Goal: Information Seeking & Learning: Find specific fact

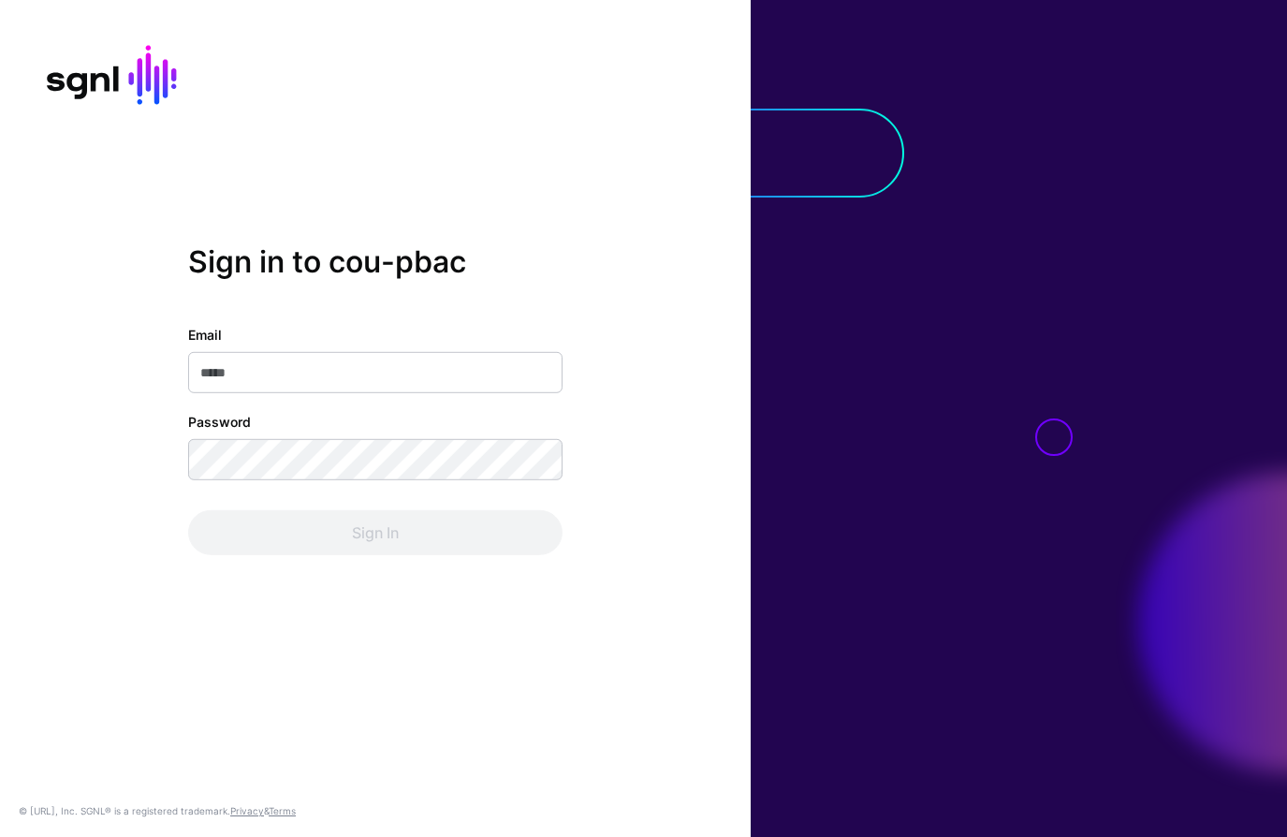
drag, startPoint x: 350, startPoint y: 374, endPoint x: 432, endPoint y: 371, distance: 82.5
click at [352, 373] on input "Email" at bounding box center [375, 372] width 374 height 41
click at [0, 836] on com-1password-button at bounding box center [0, 837] width 0 height 0
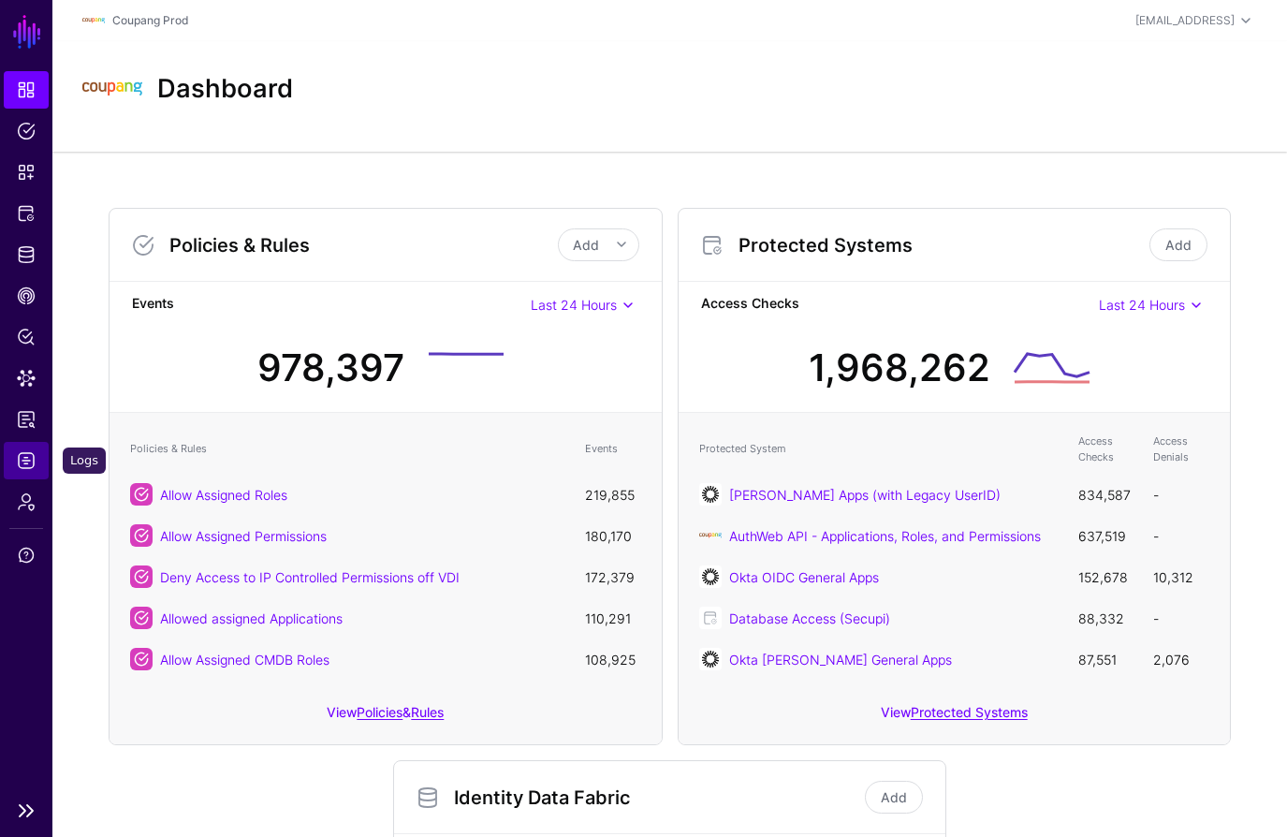
click at [28, 454] on span "Logs" at bounding box center [26, 460] width 19 height 19
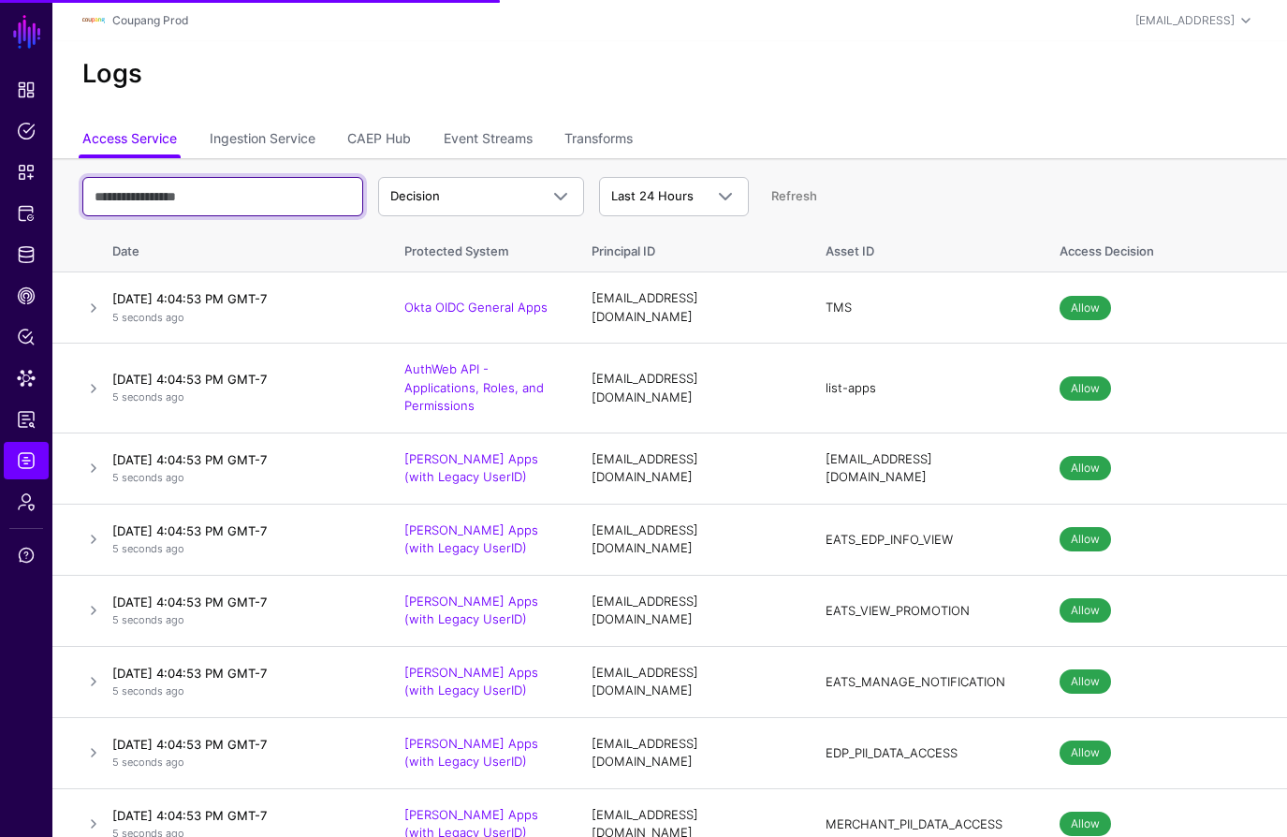
click at [243, 198] on input "text" at bounding box center [222, 196] width 281 height 39
paste input "**********"
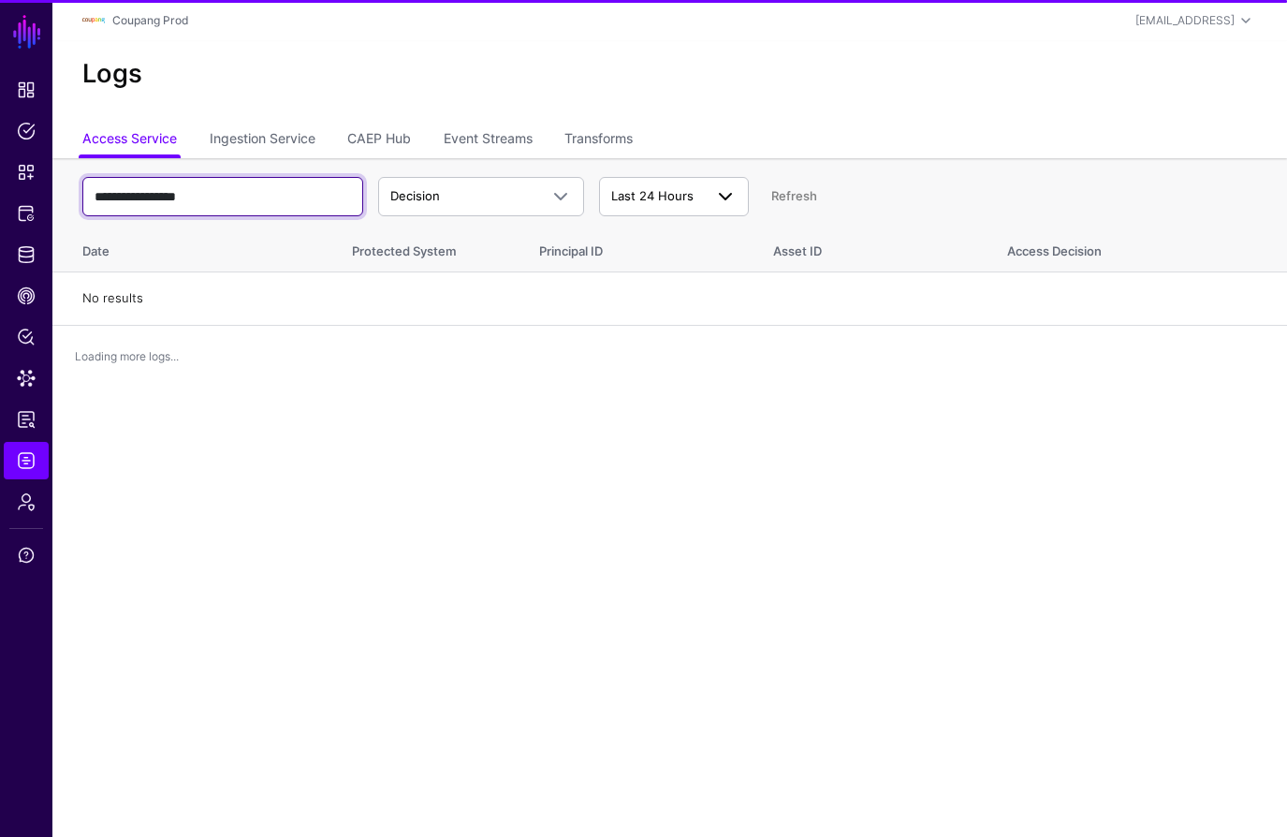
type input "**********"
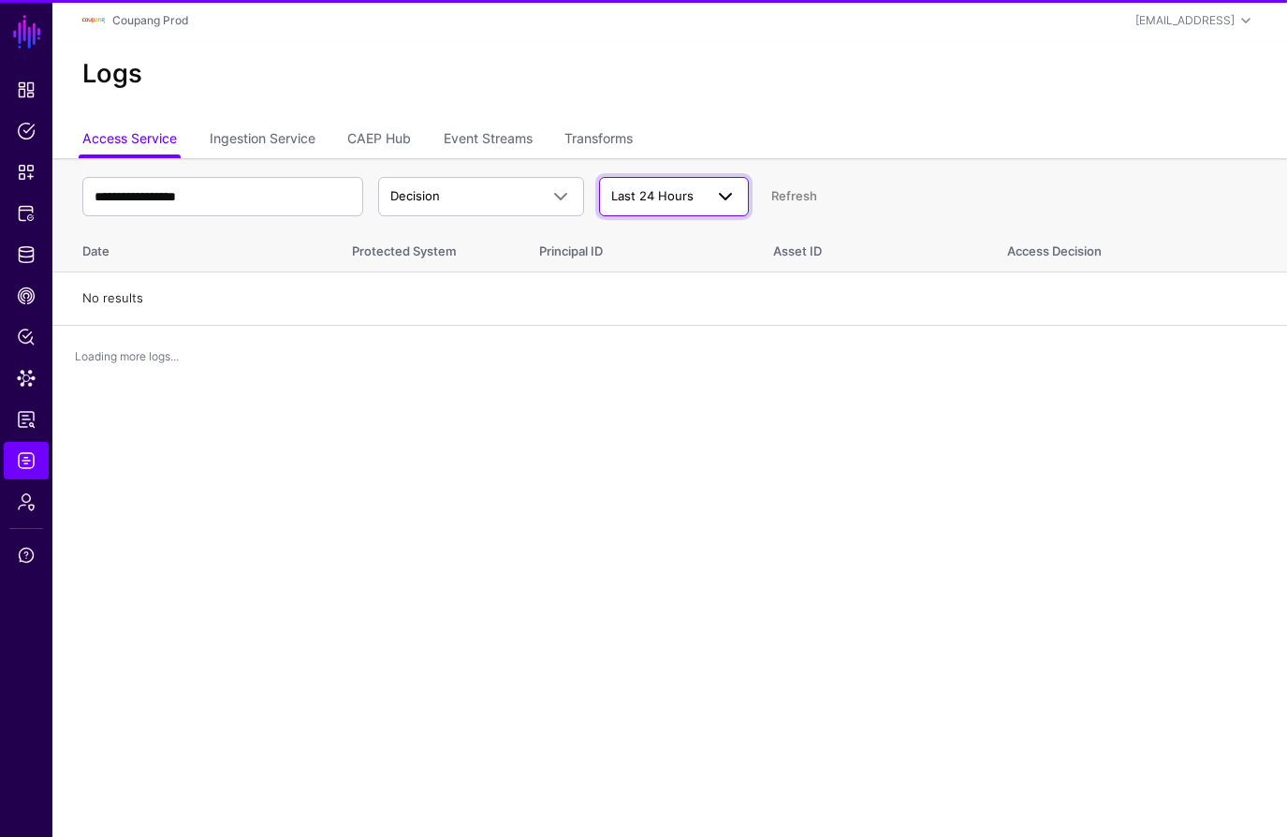
click at [662, 197] on span "Last 24 Hours" at bounding box center [652, 195] width 82 height 15
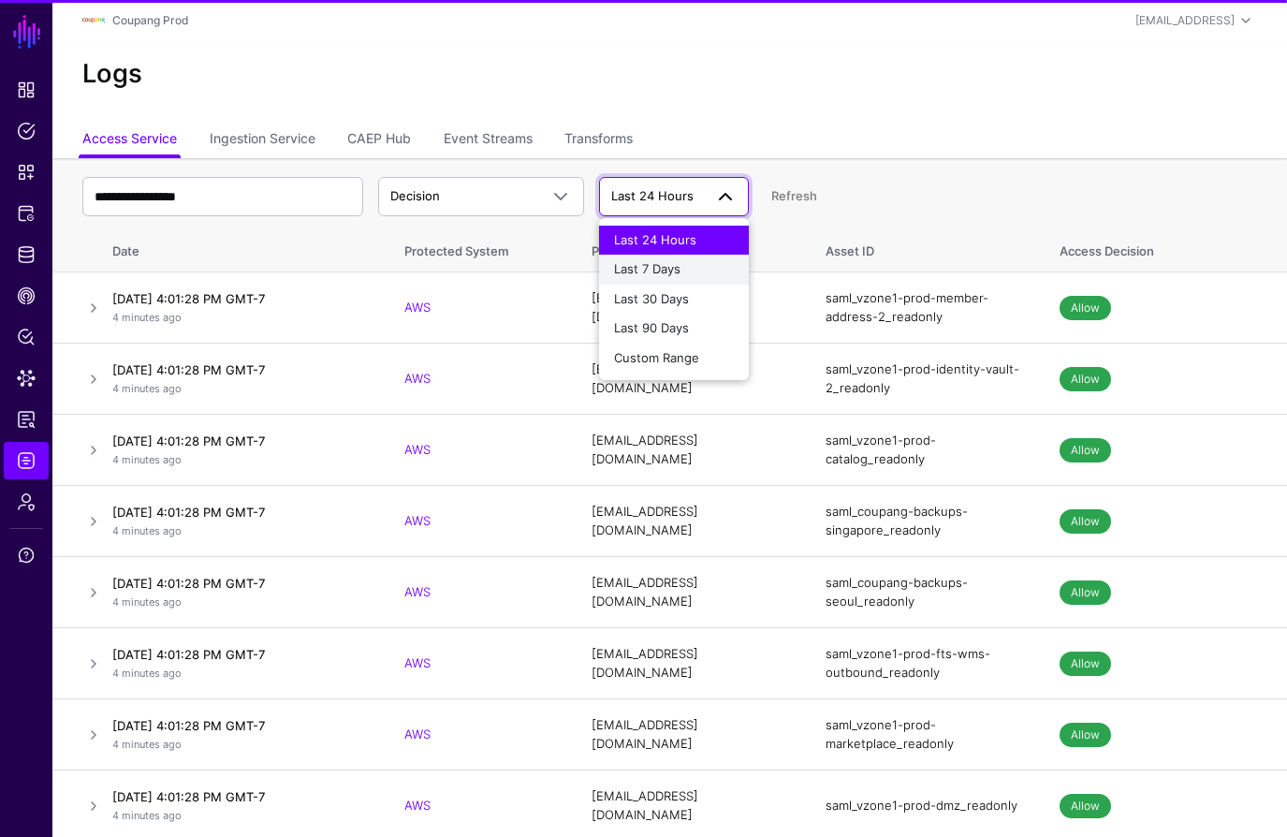
click at [657, 267] on span "Last 7 Days" at bounding box center [647, 268] width 66 height 15
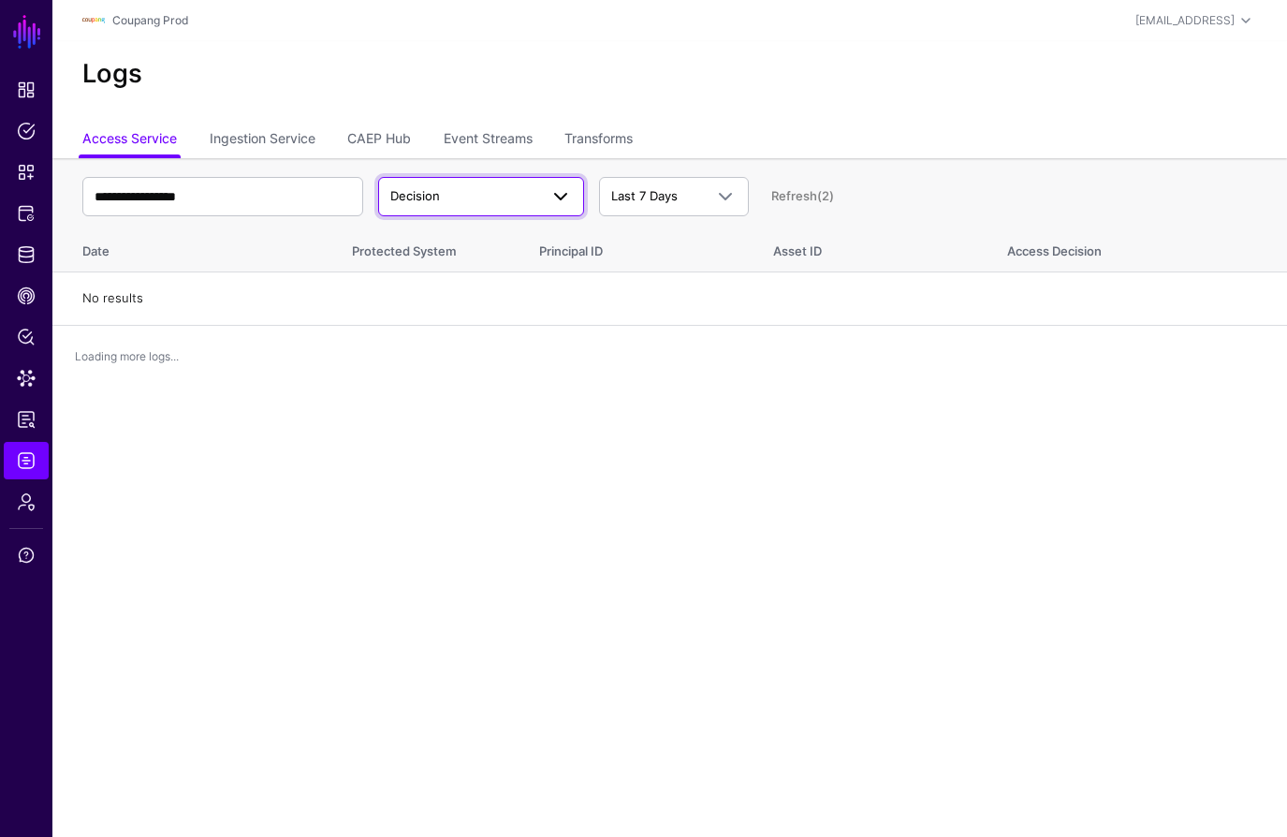
click at [547, 198] on span at bounding box center [555, 196] width 34 height 22
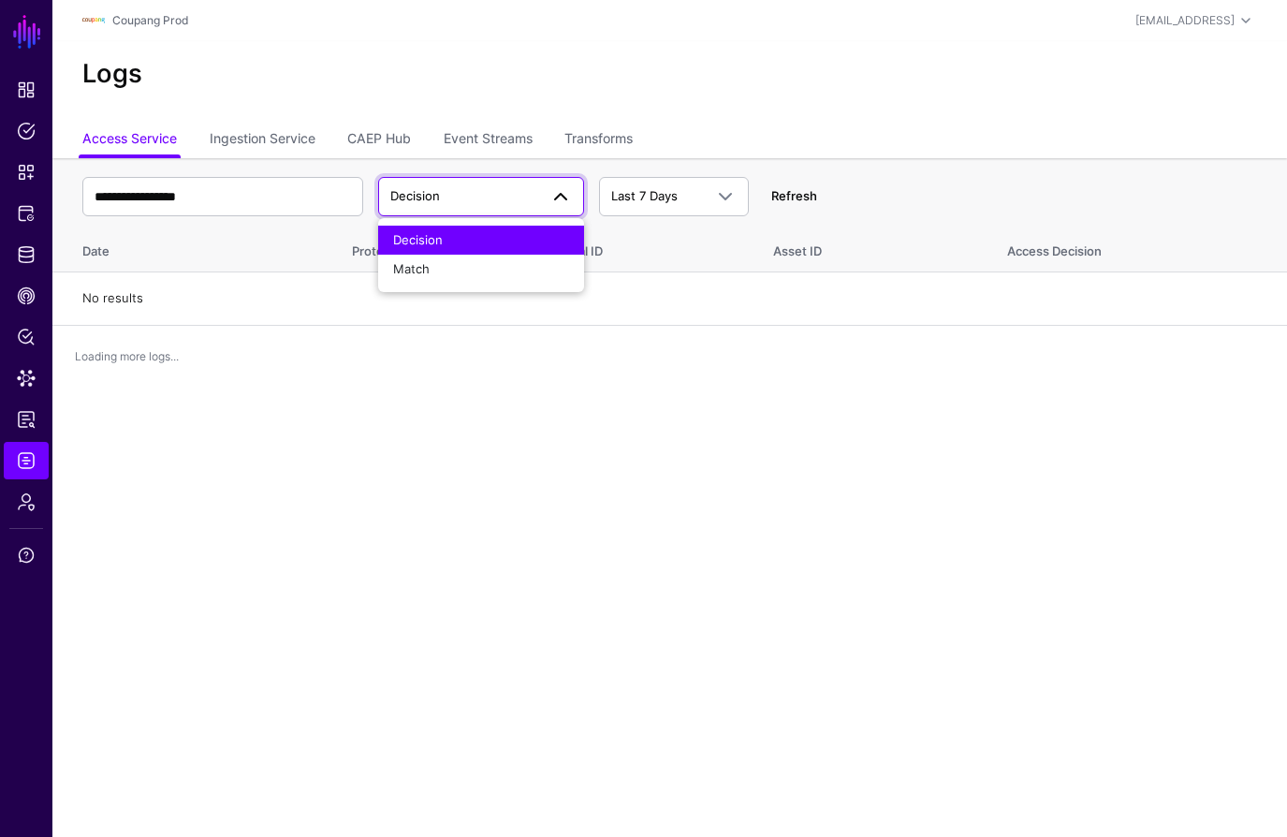
click at [803, 197] on link "Refresh" at bounding box center [794, 195] width 46 height 15
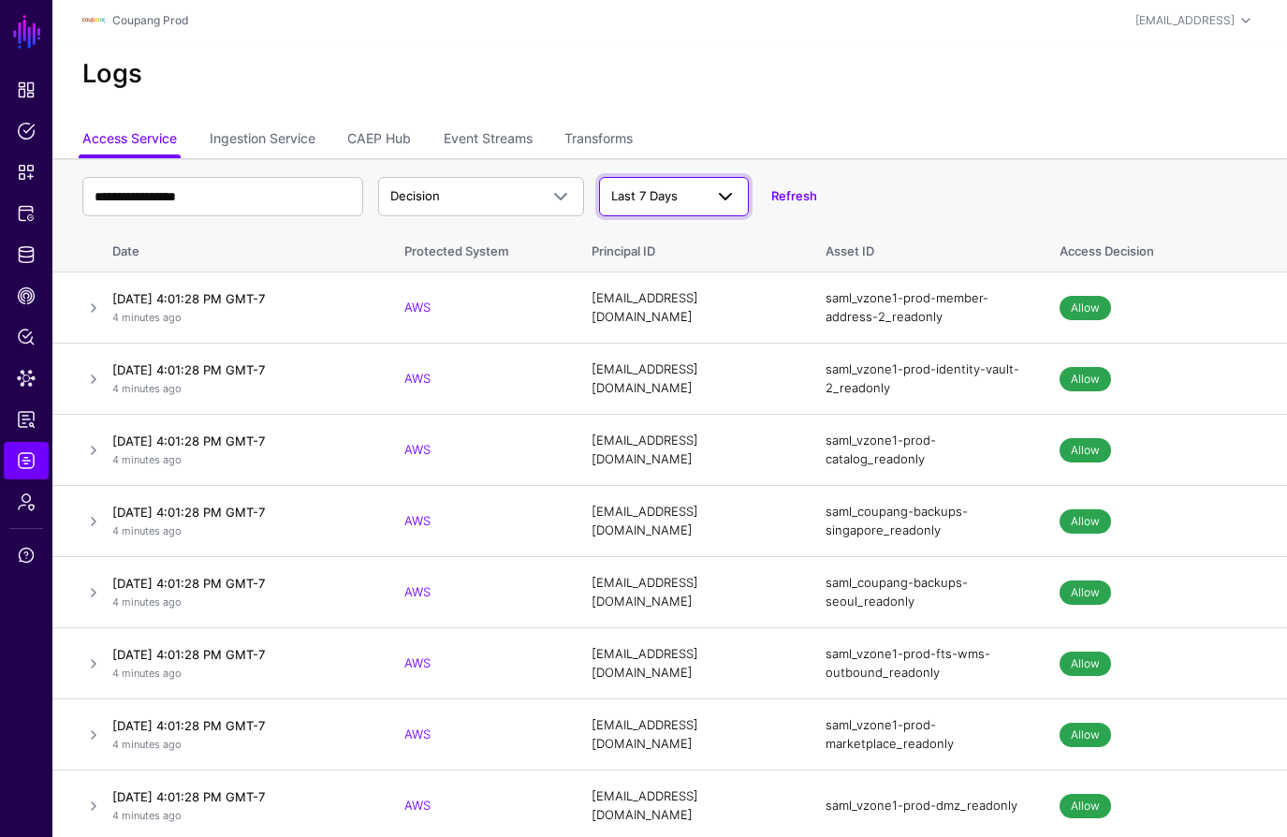
click at [632, 189] on span "Last 7 Days" at bounding box center [644, 195] width 66 height 15
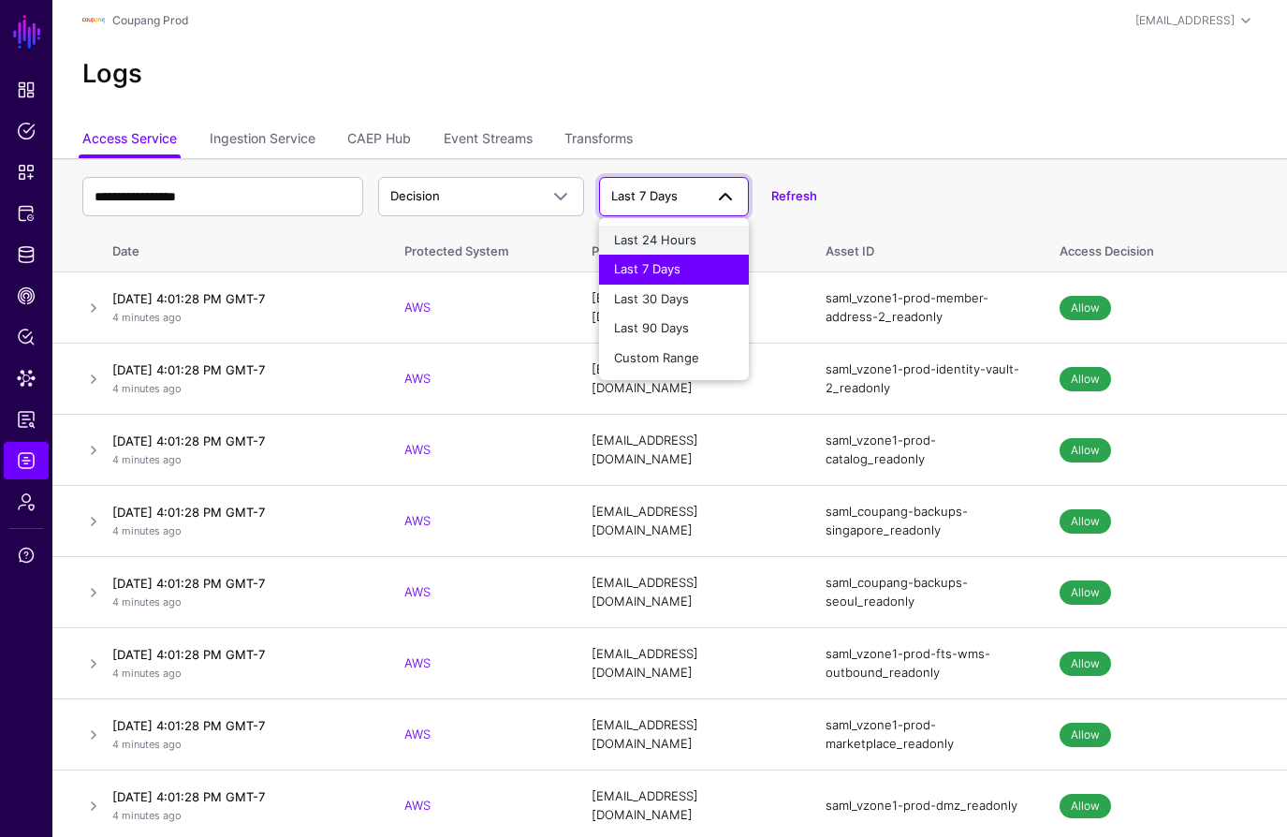
click at [641, 244] on span "Last 24 Hours" at bounding box center [655, 239] width 82 height 15
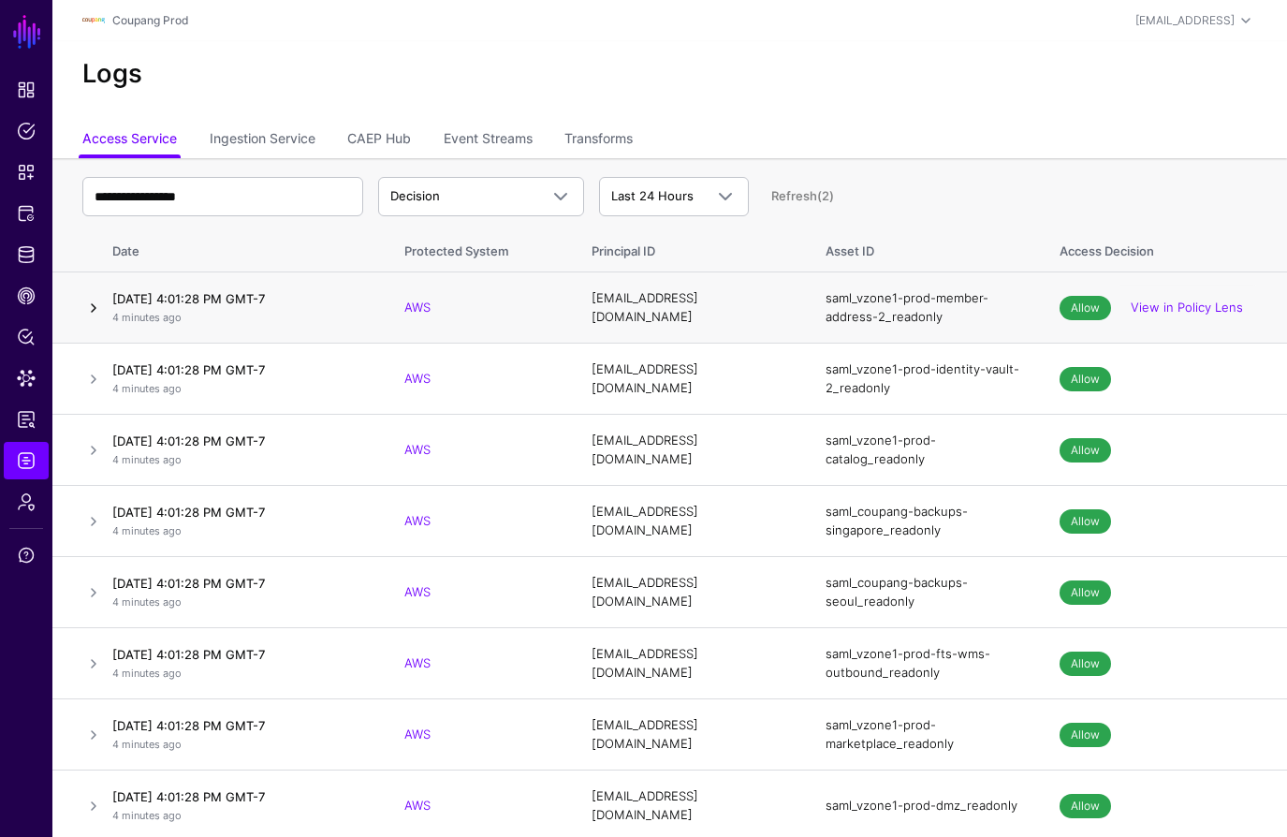
click at [92, 305] on link at bounding box center [93, 308] width 22 height 22
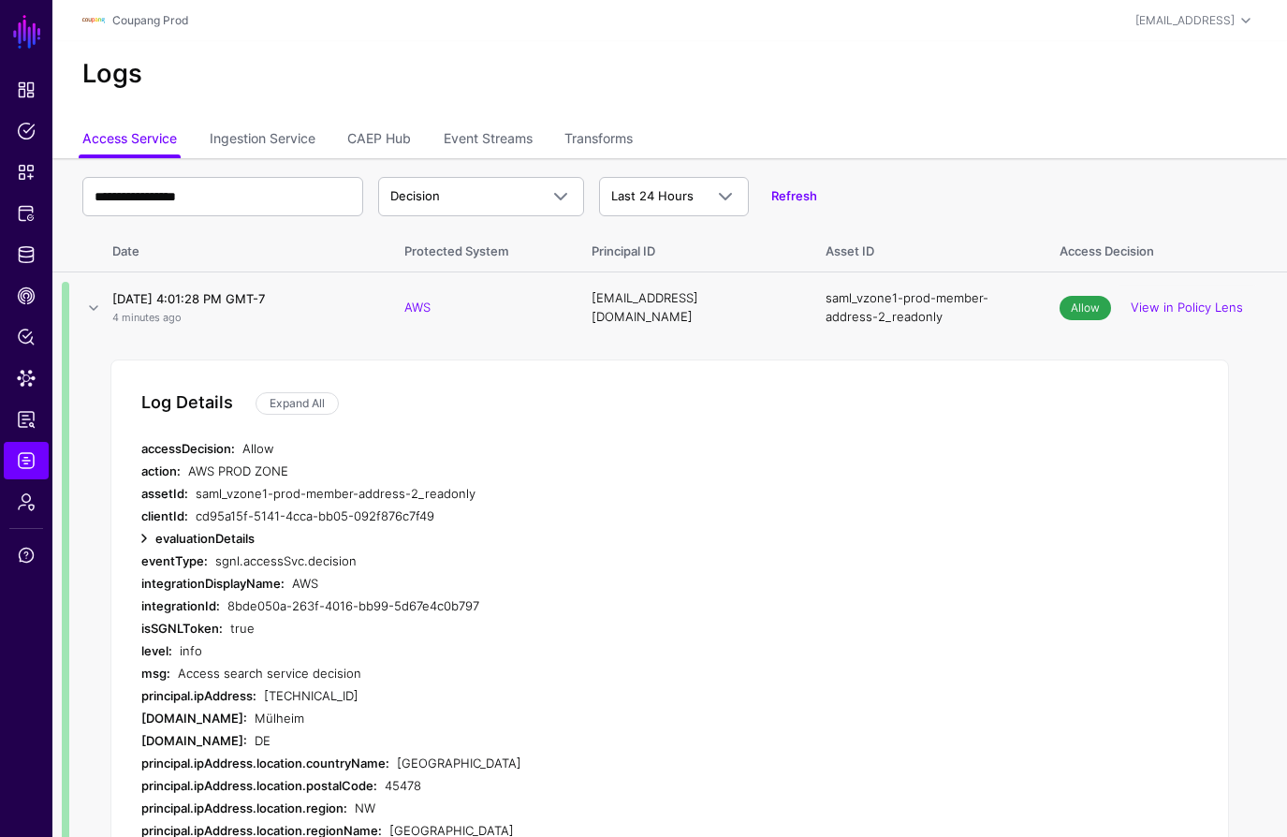
click at [142, 534] on link at bounding box center [144, 538] width 22 height 22
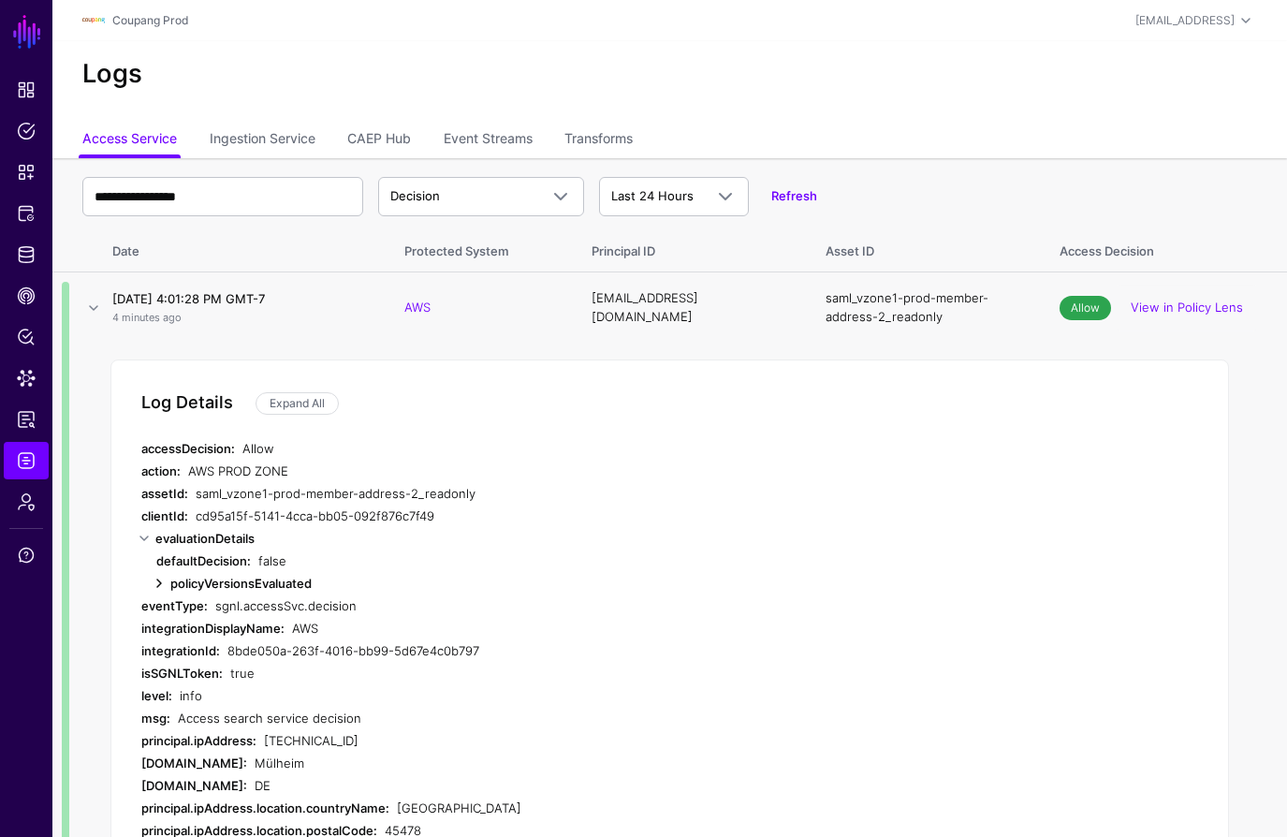
click at [155, 581] on link at bounding box center [159, 583] width 22 height 22
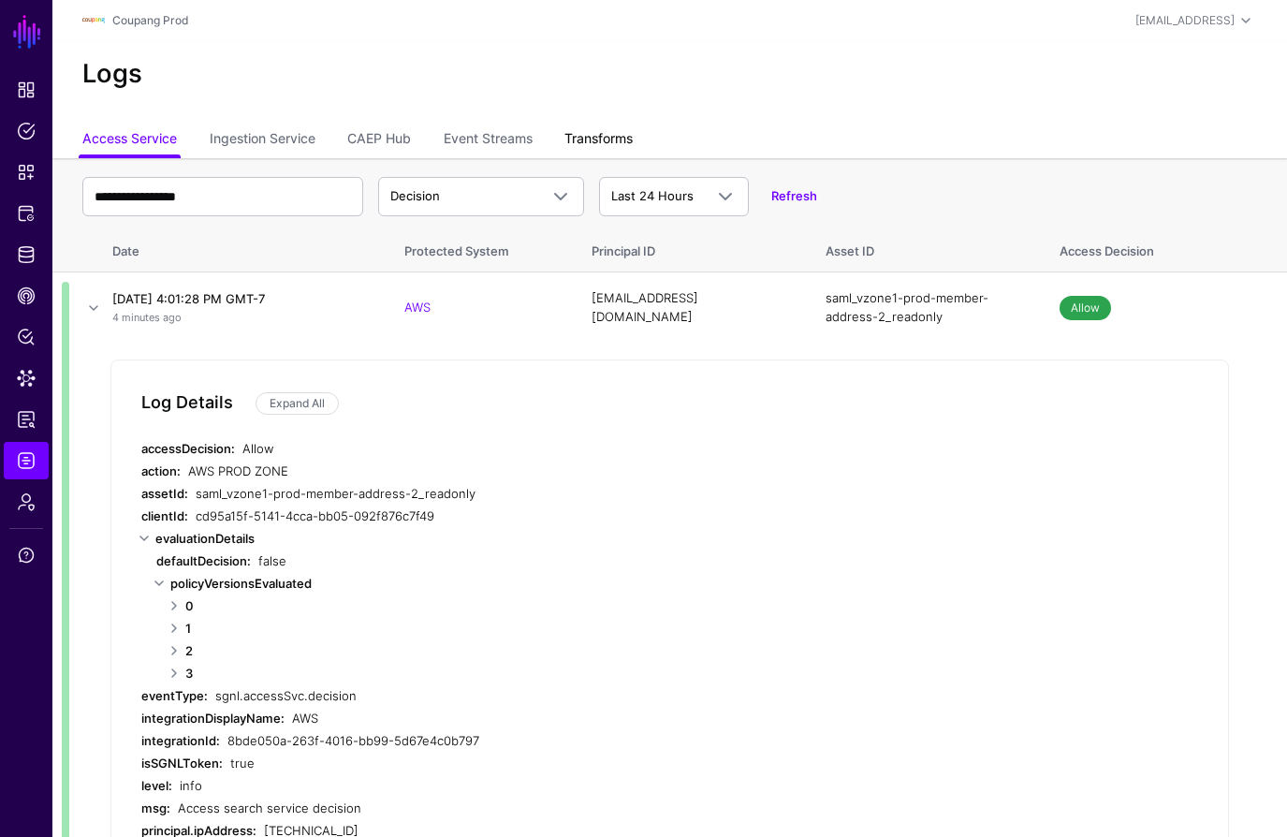
click at [616, 140] on link "Transforms" at bounding box center [598, 141] width 68 height 36
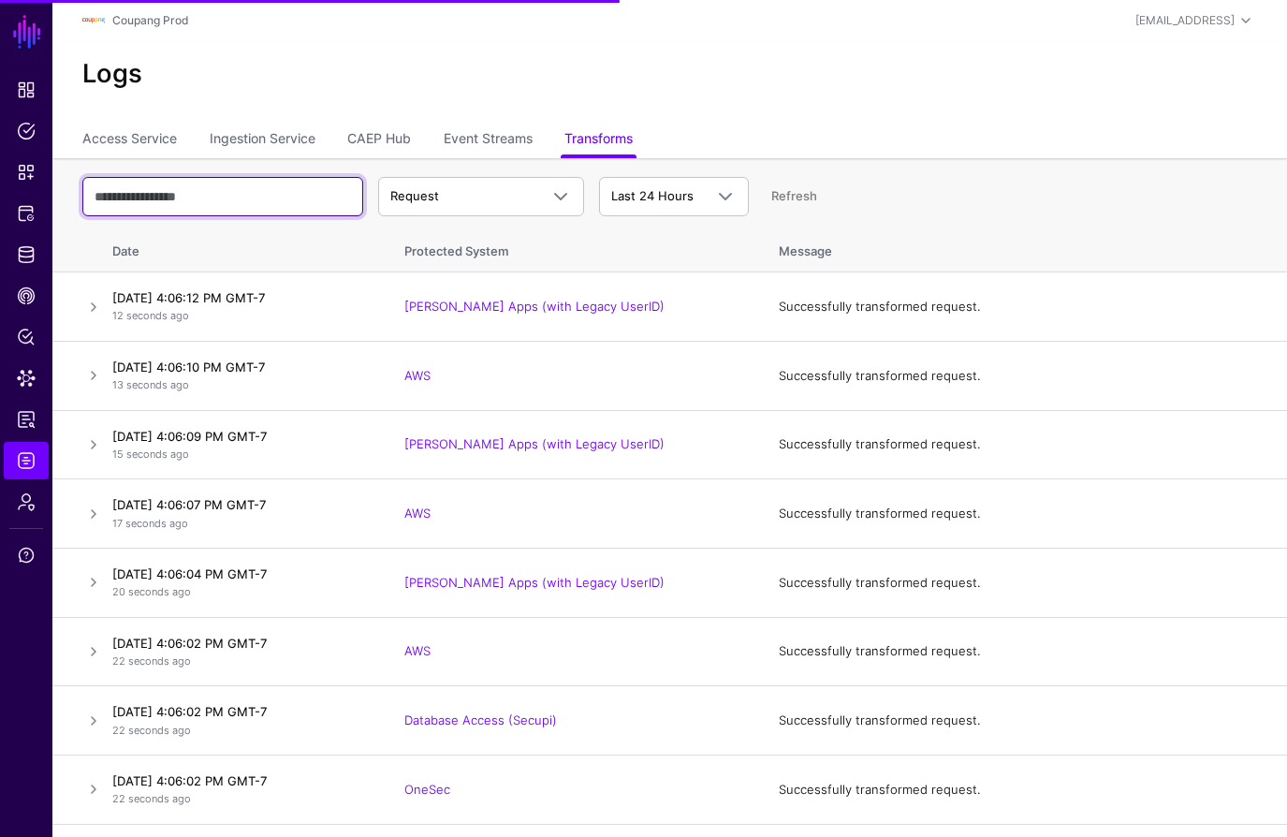
click at [226, 181] on input "text" at bounding box center [222, 196] width 281 height 39
paste input "**********"
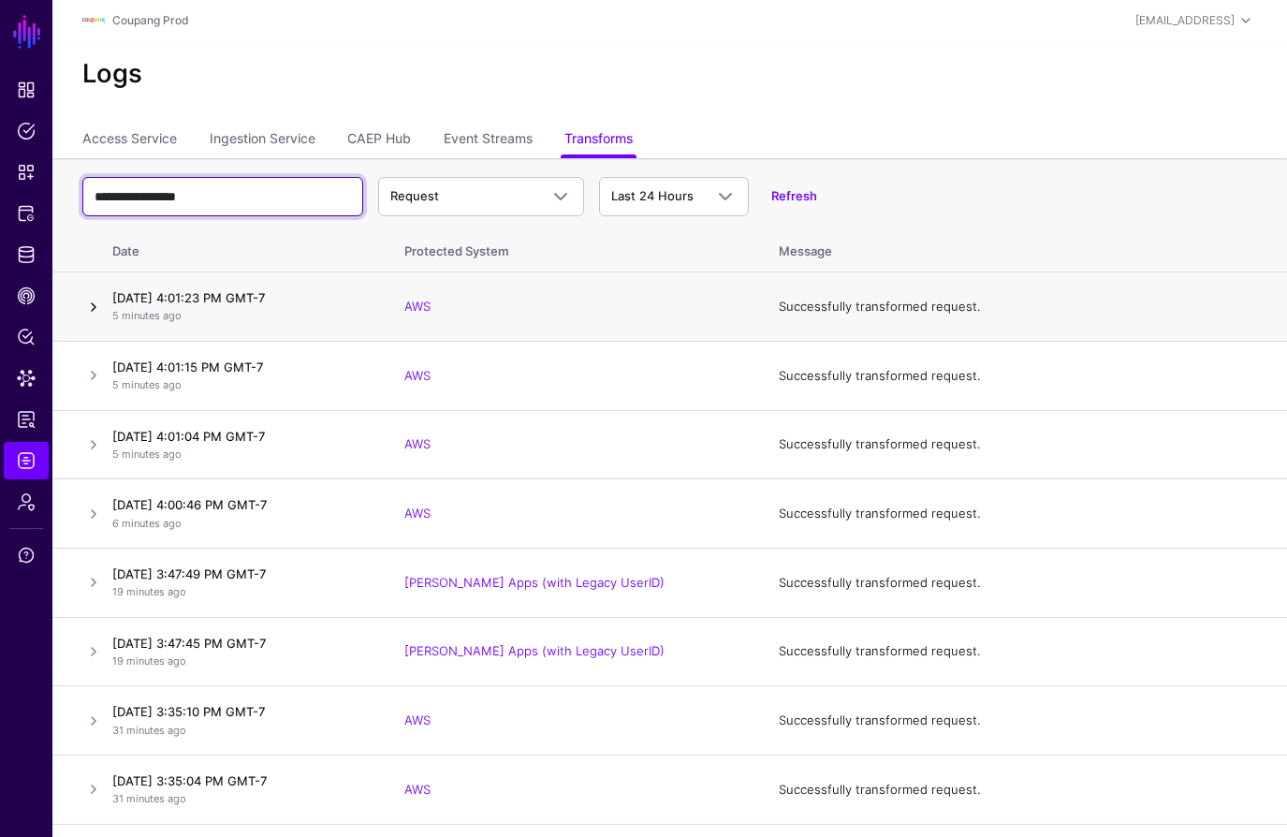
type input "**********"
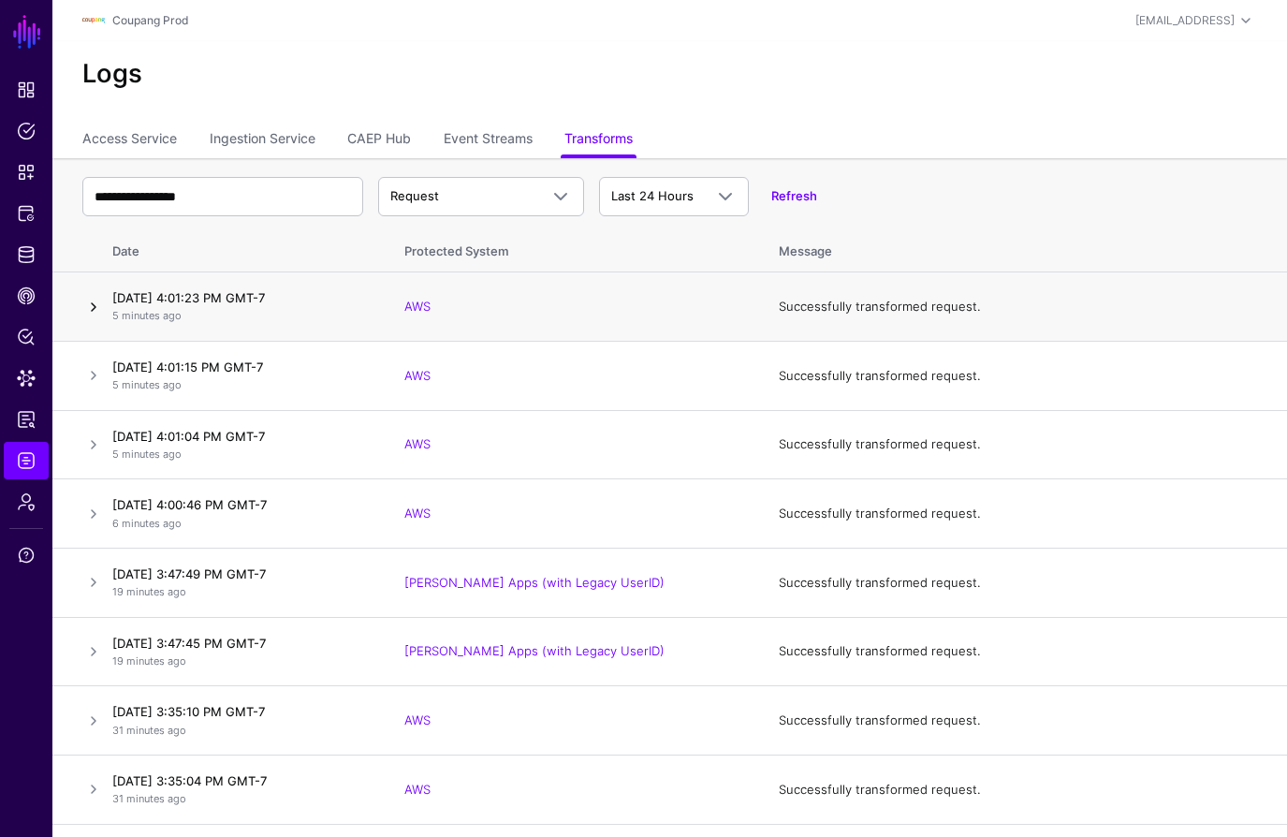
click at [89, 303] on link at bounding box center [93, 307] width 22 height 22
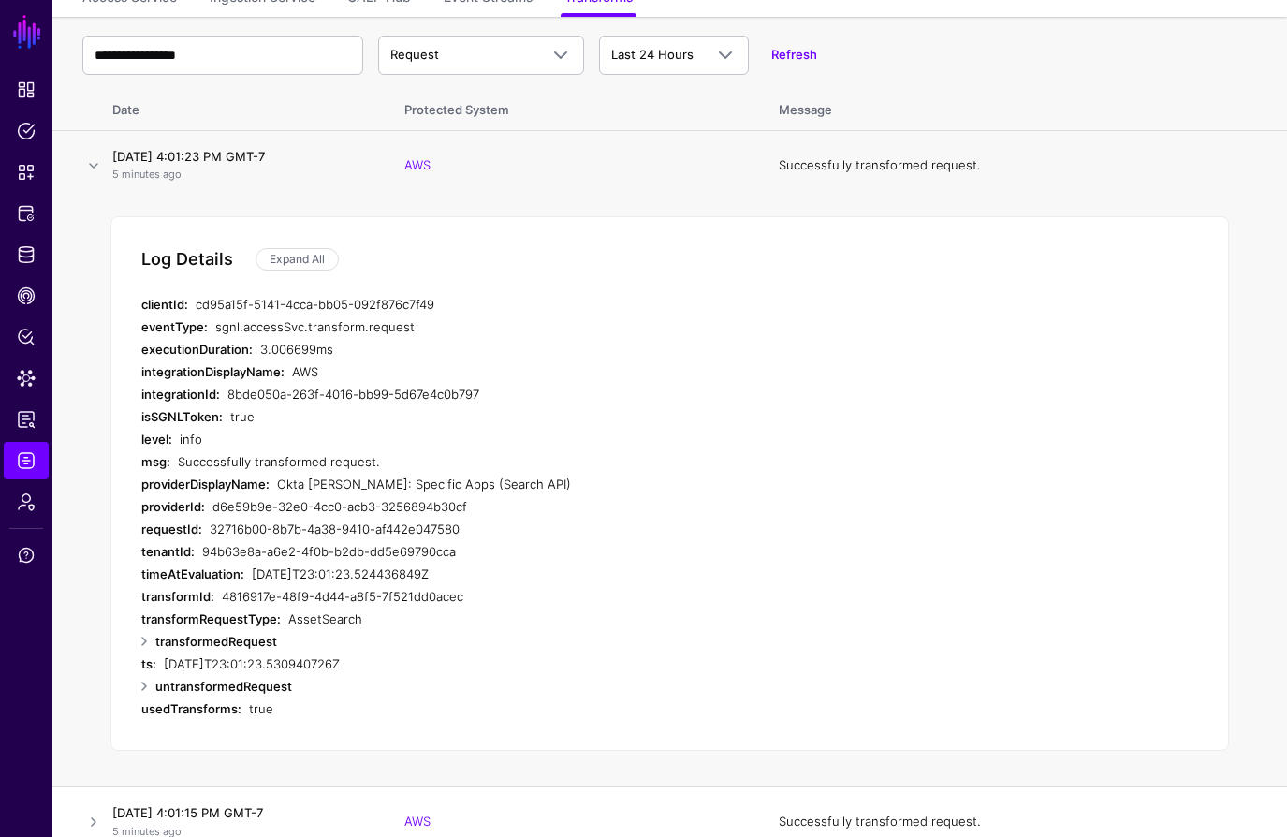
scroll to position [134, 0]
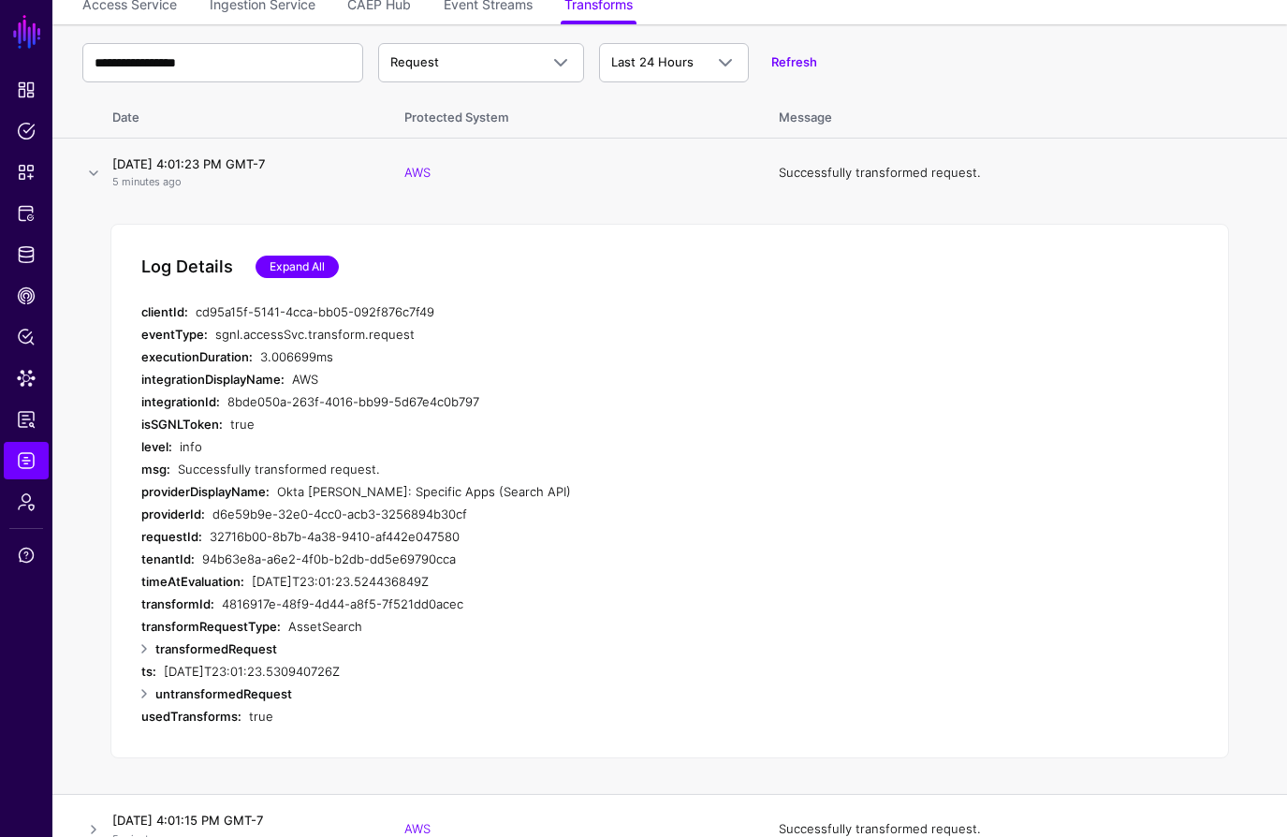
click at [292, 262] on link "Expand All" at bounding box center [297, 267] width 83 height 22
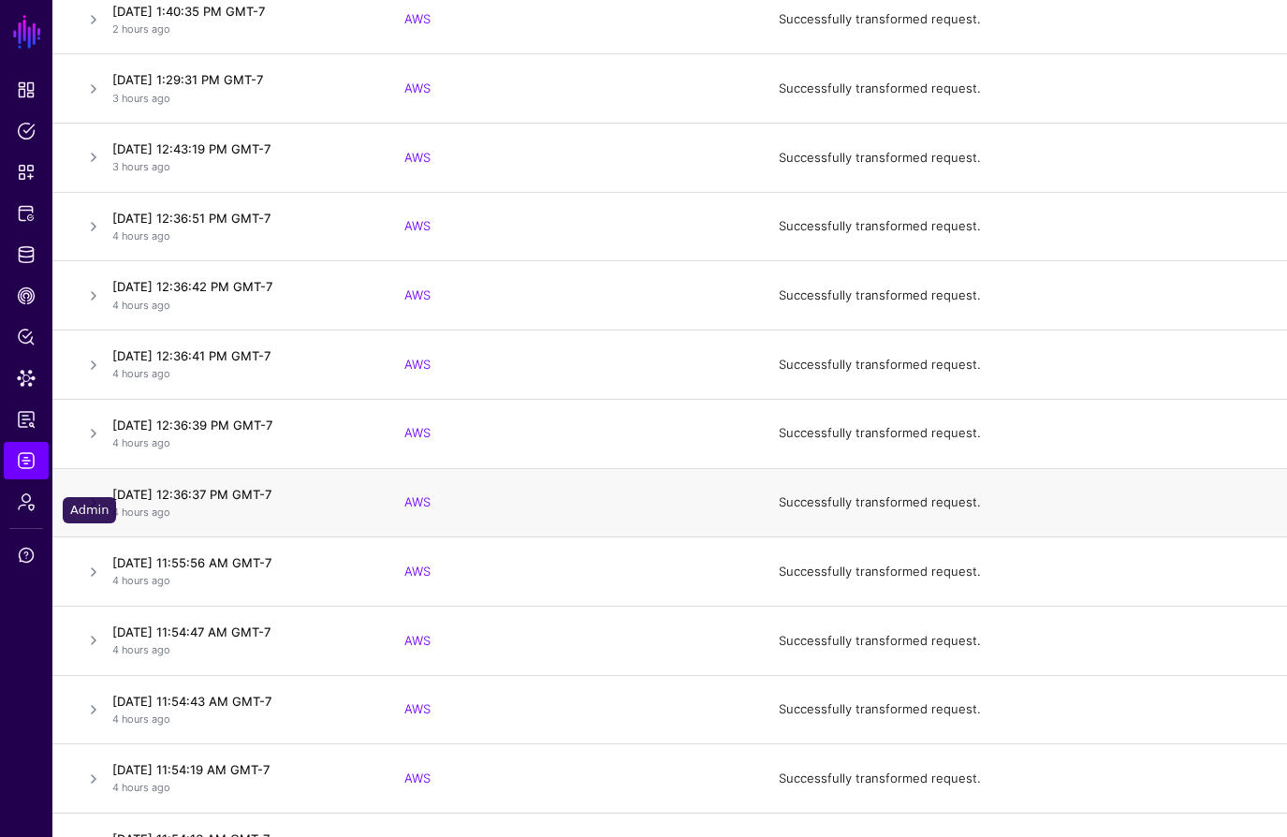
scroll to position [3450, 0]
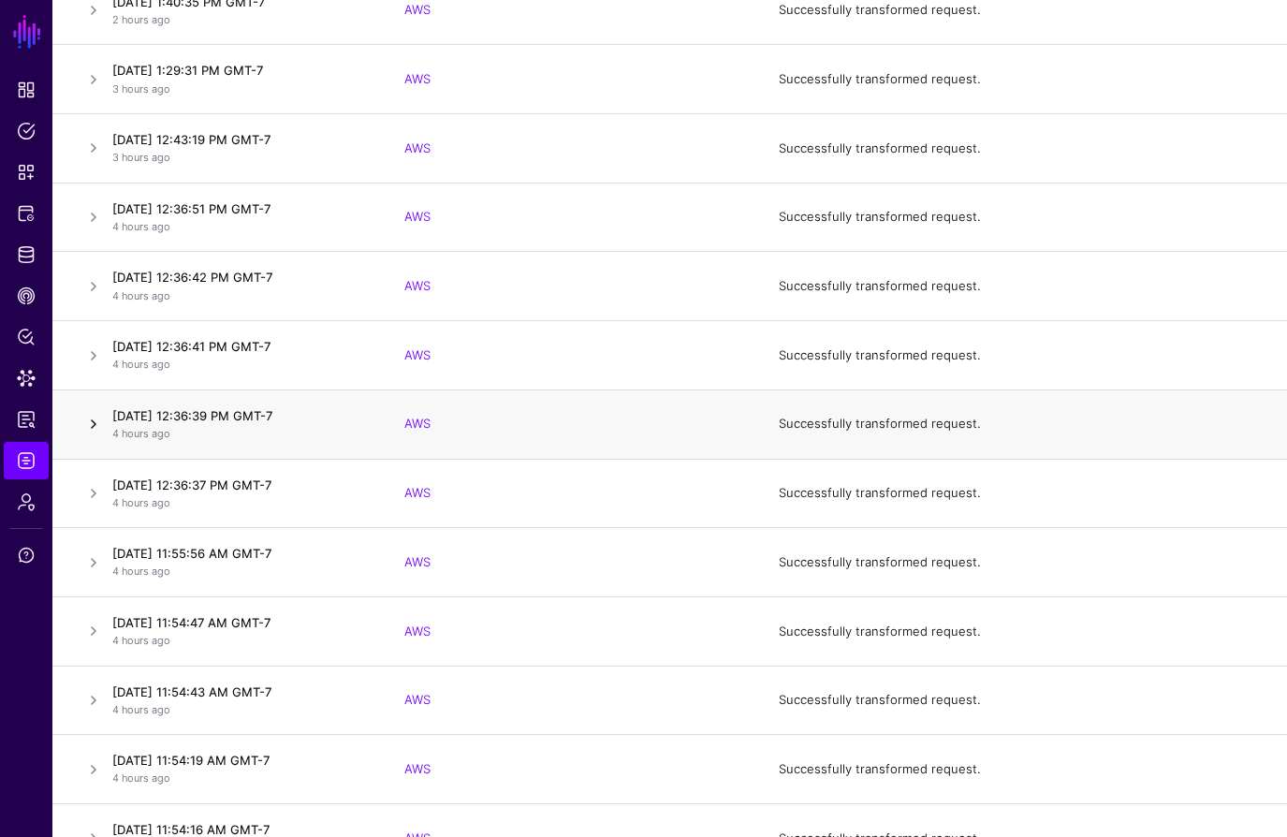
click at [89, 429] on link at bounding box center [93, 424] width 22 height 22
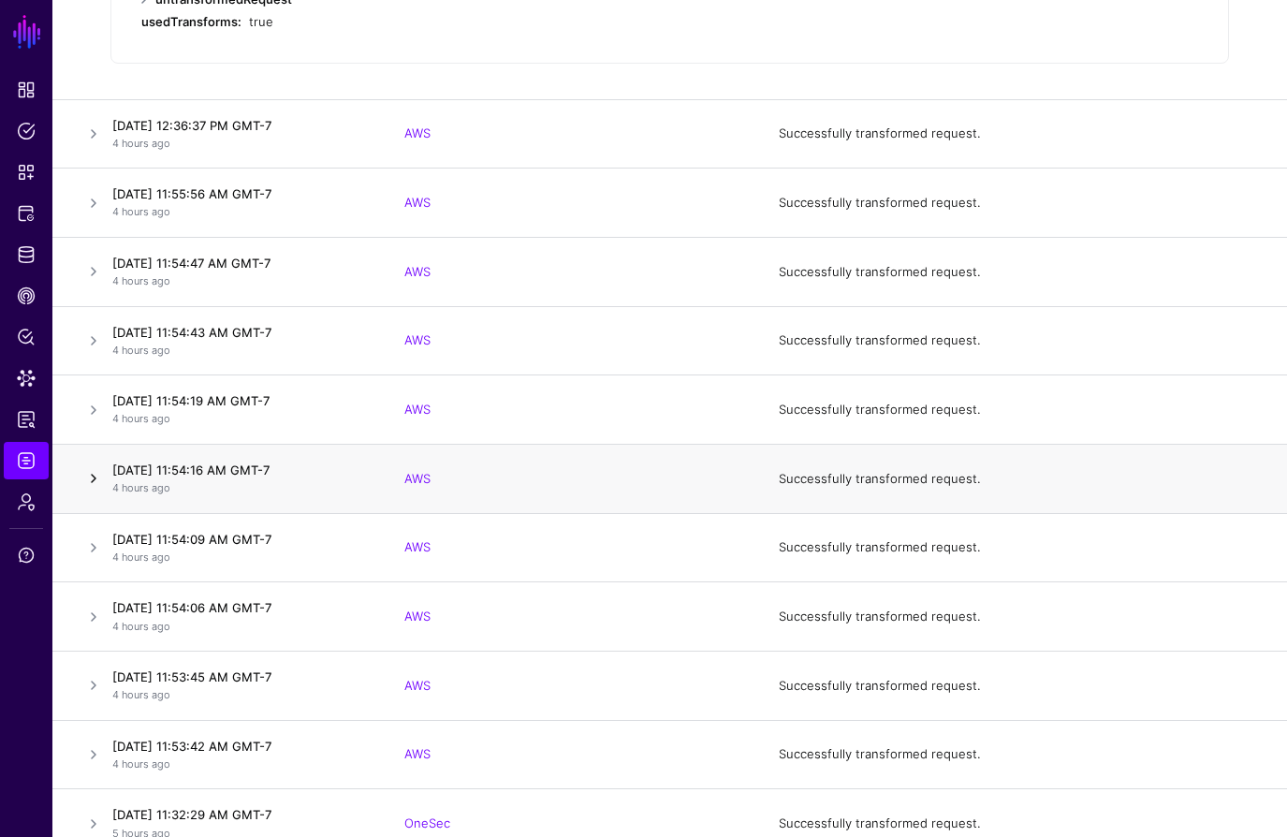
click at [94, 481] on link at bounding box center [93, 478] width 22 height 22
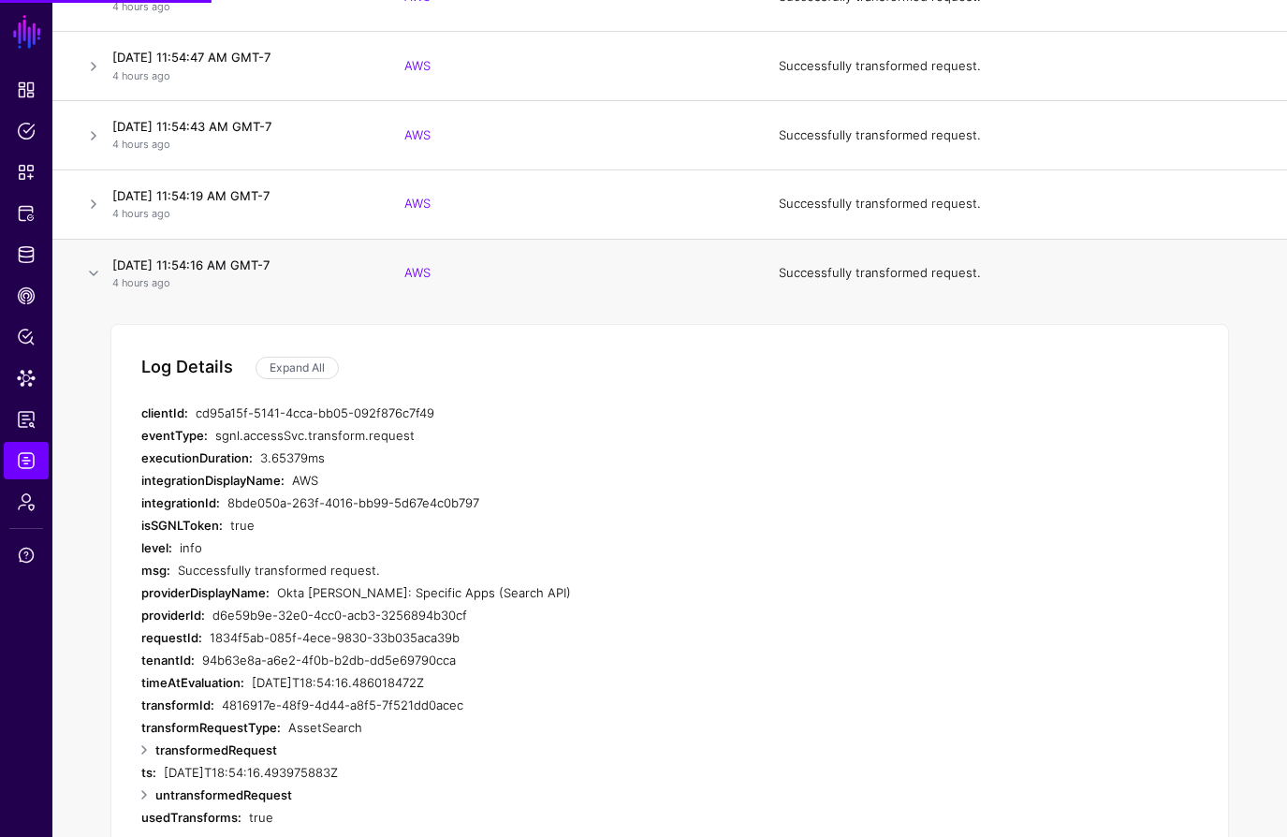
scroll to position [3069, 0]
click at [282, 363] on link "Expand All" at bounding box center [297, 367] width 83 height 22
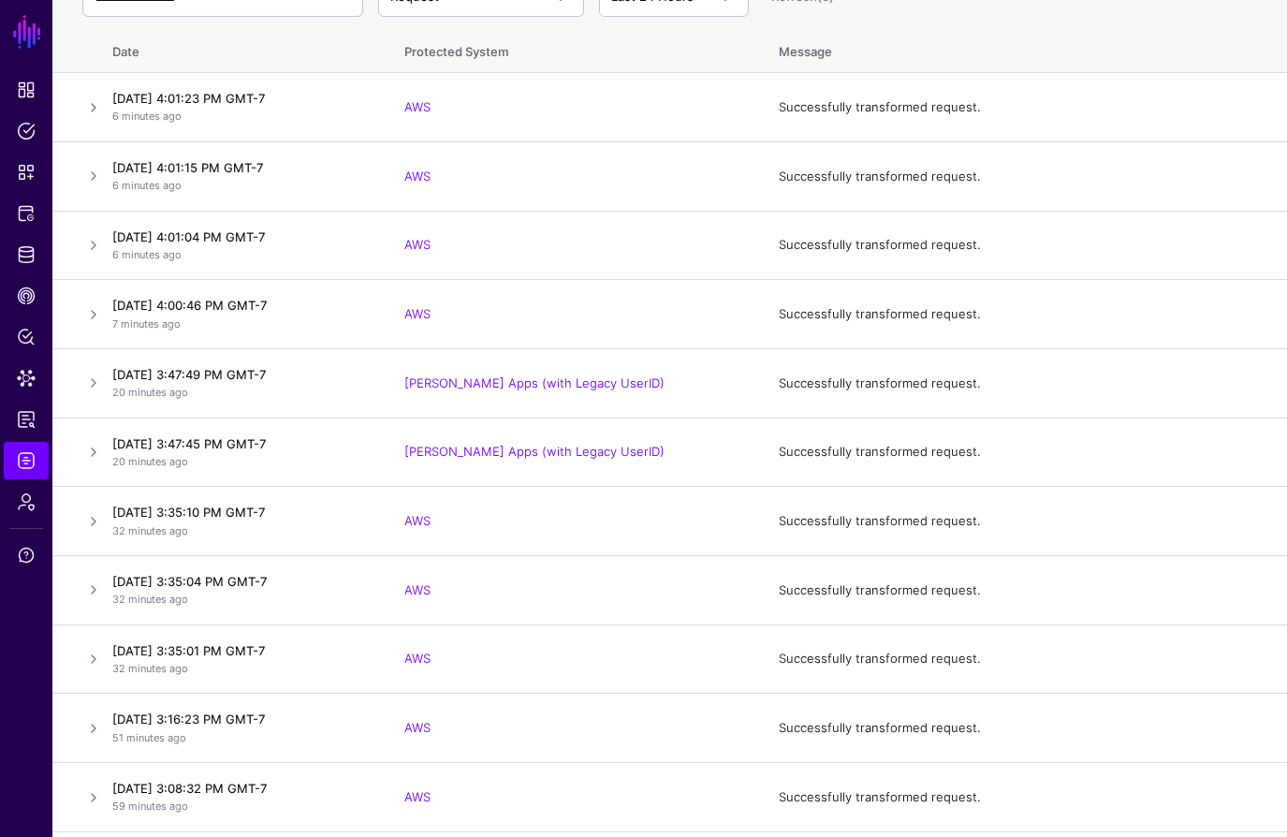
scroll to position [0, 0]
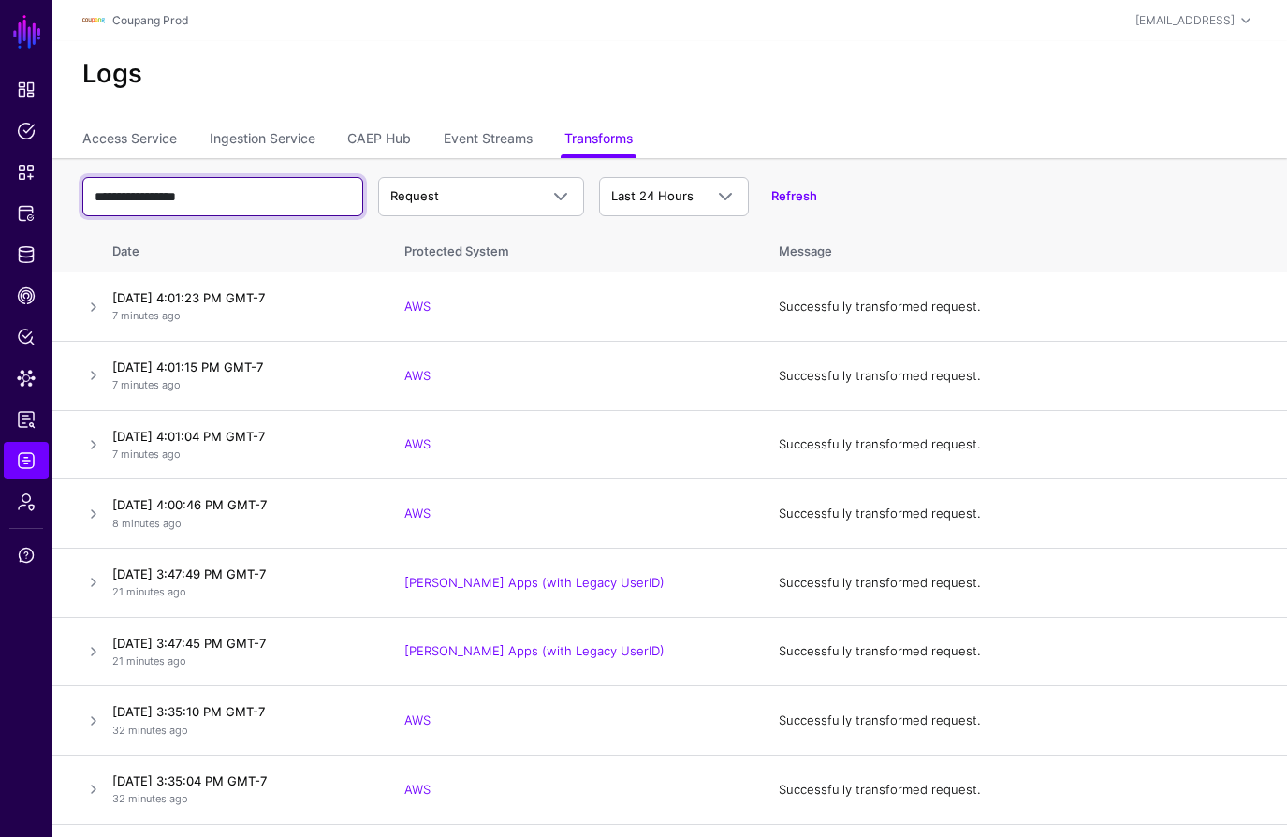
click at [172, 196] on input "**********" at bounding box center [222, 196] width 281 height 39
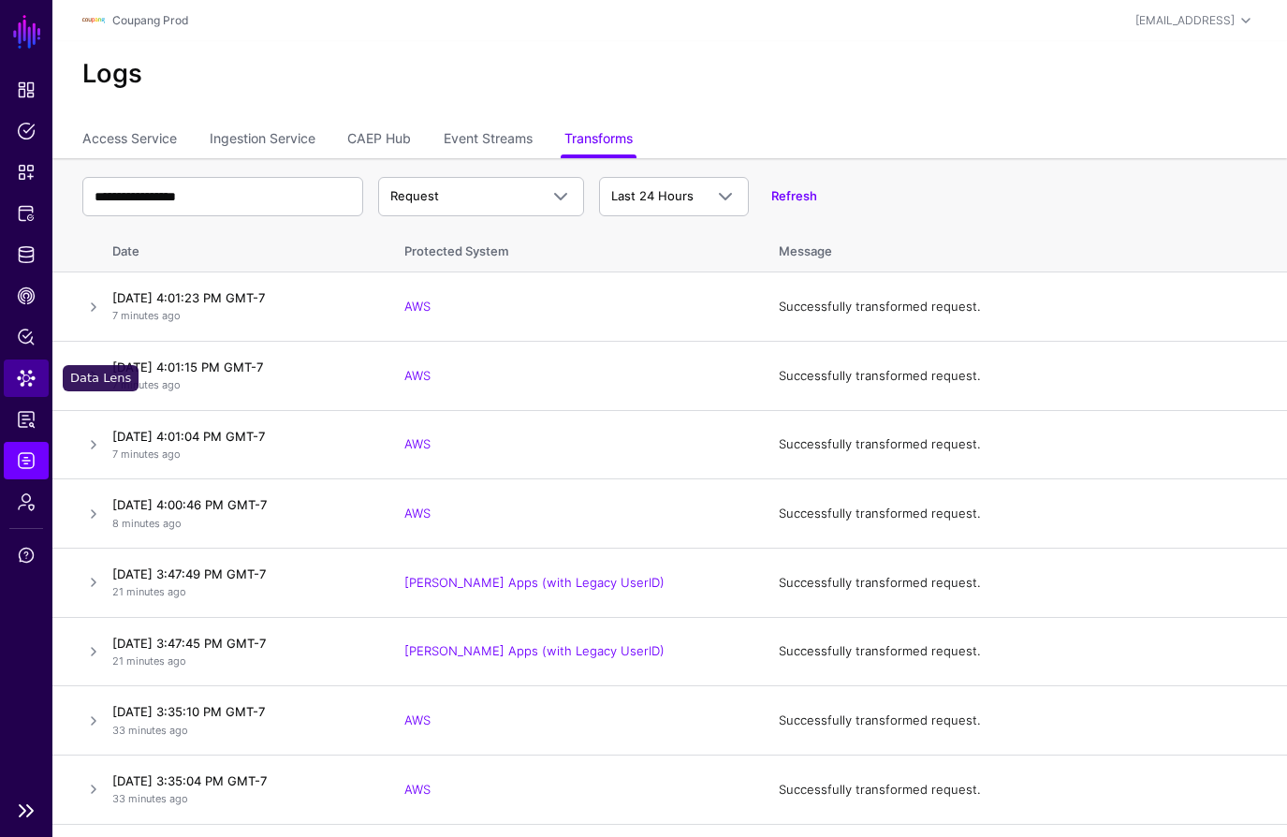
click at [19, 373] on span "Data Lens" at bounding box center [26, 378] width 19 height 19
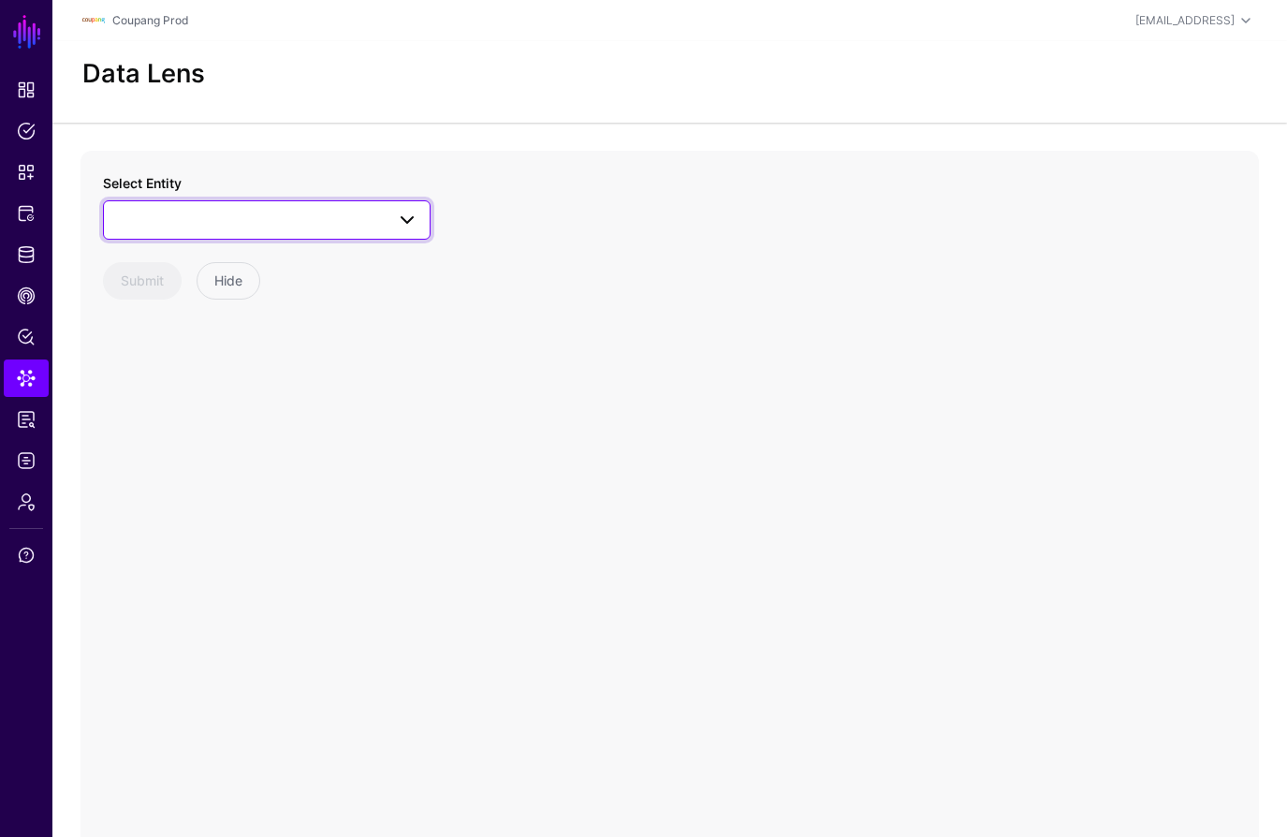
click at [278, 232] on link at bounding box center [267, 219] width 328 height 39
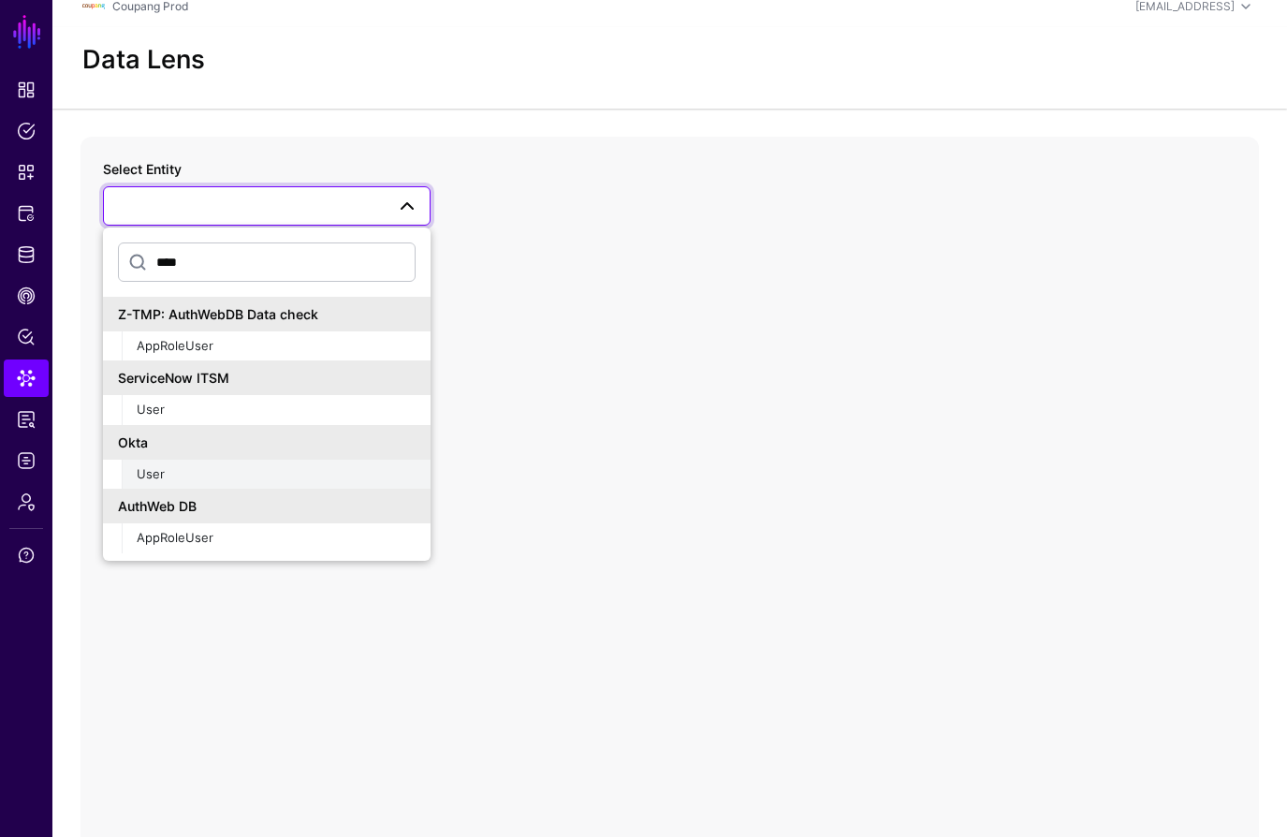
scroll to position [18, 0]
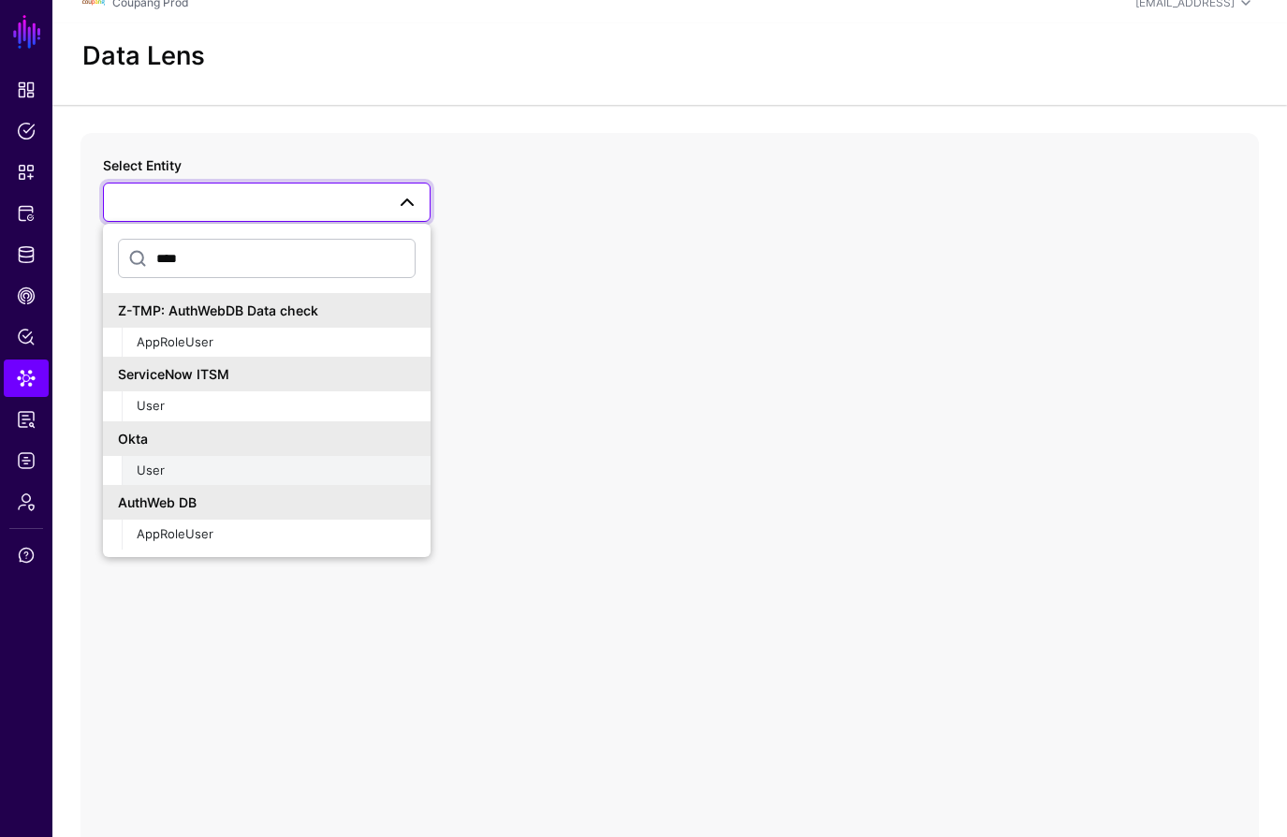
type input "****"
click at [152, 466] on span "User" at bounding box center [151, 469] width 28 height 15
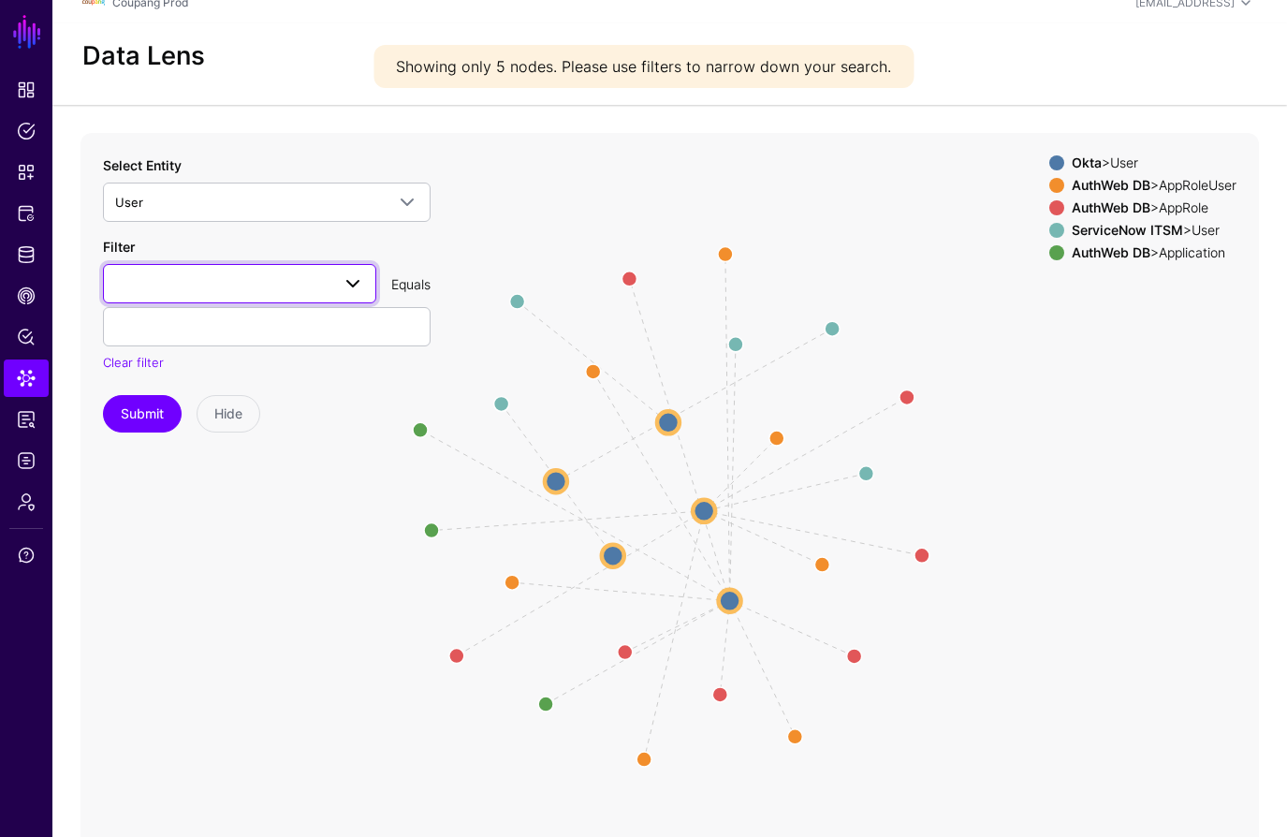
click at [170, 278] on span at bounding box center [239, 283] width 249 height 22
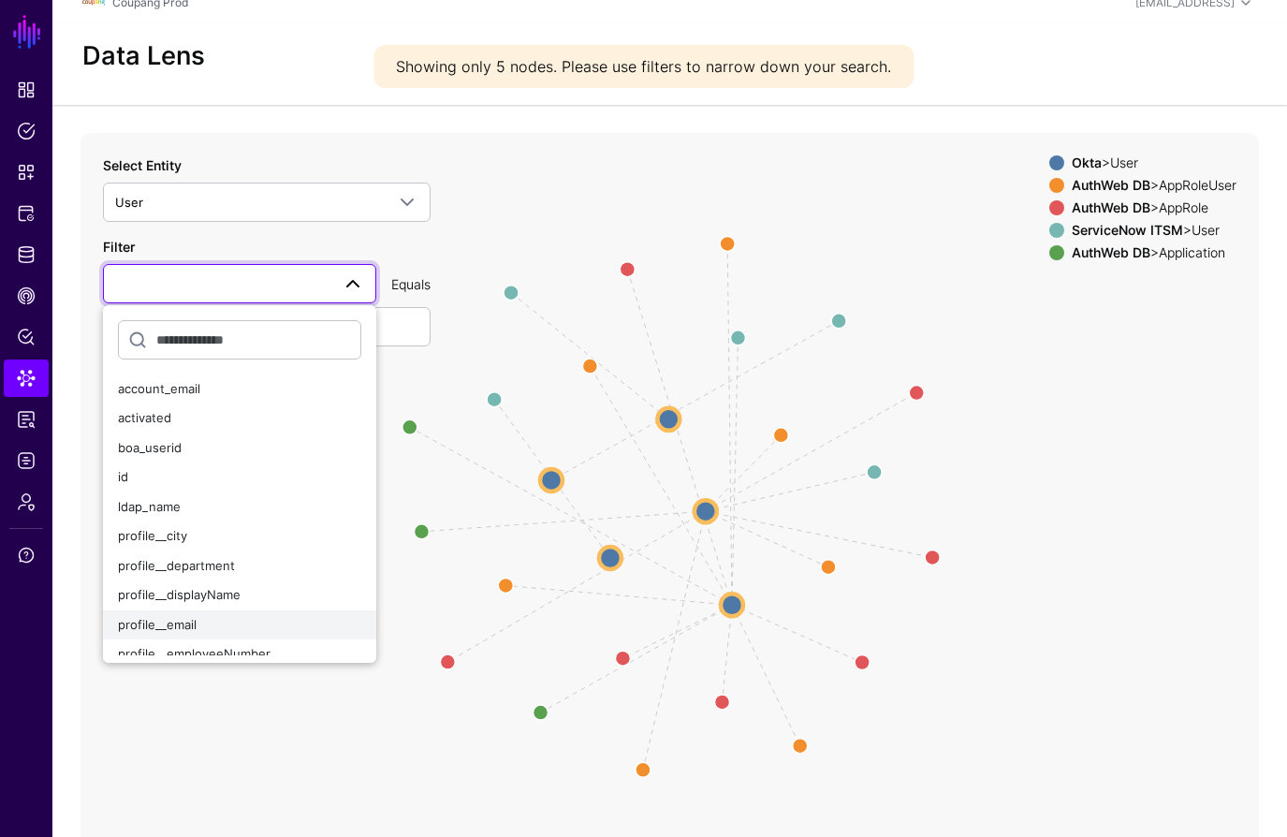
click at [162, 611] on button "profile__email" at bounding box center [239, 625] width 273 height 30
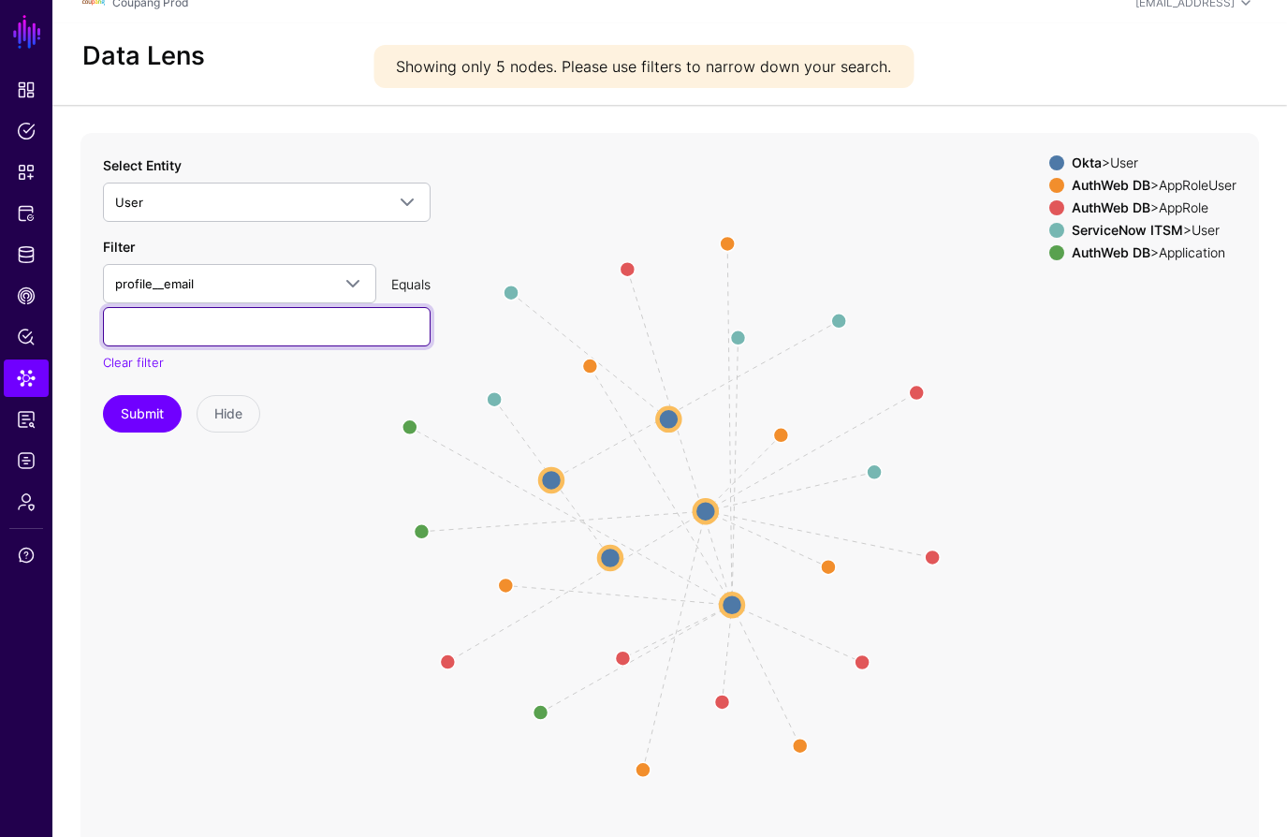
click at [149, 328] on input "text" at bounding box center [267, 326] width 328 height 39
paste input "**********"
type input "**********"
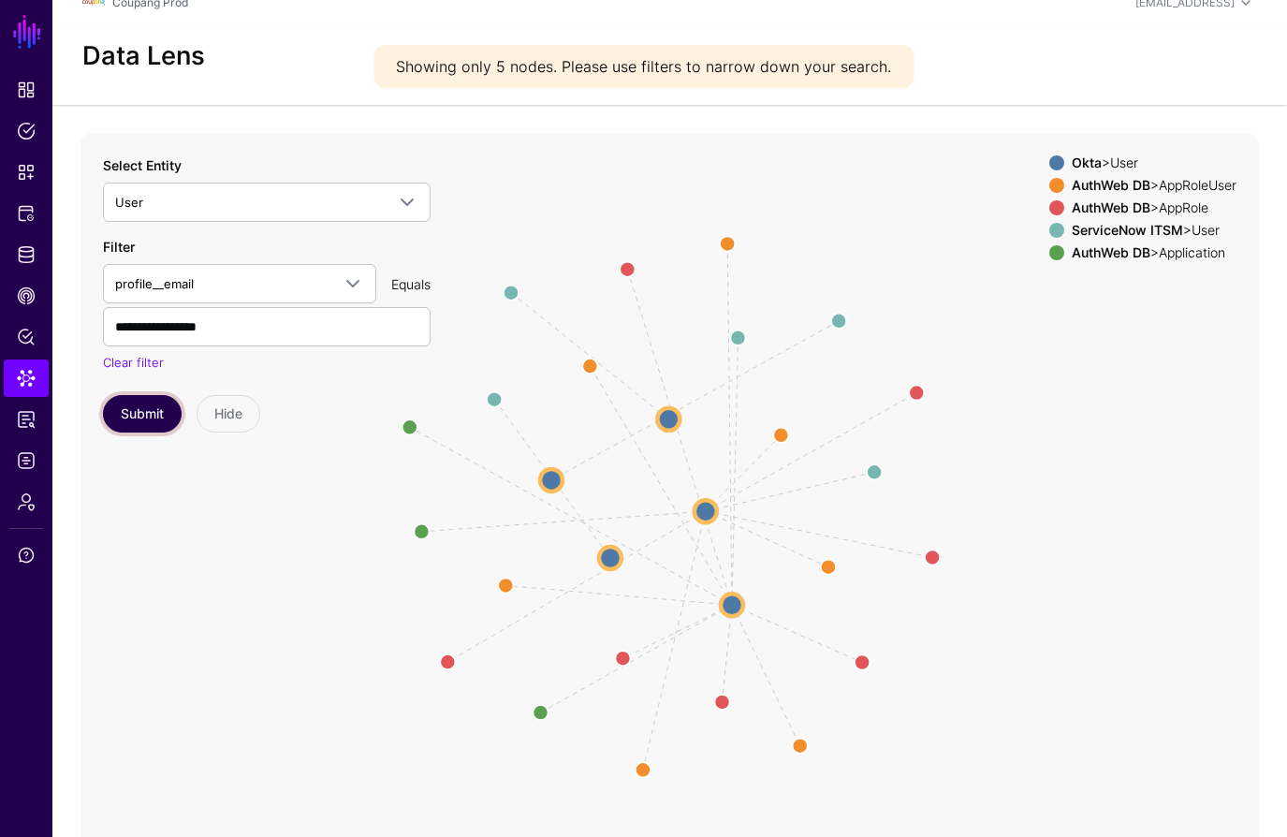
click at [129, 407] on button "Submit" at bounding box center [142, 413] width 79 height 37
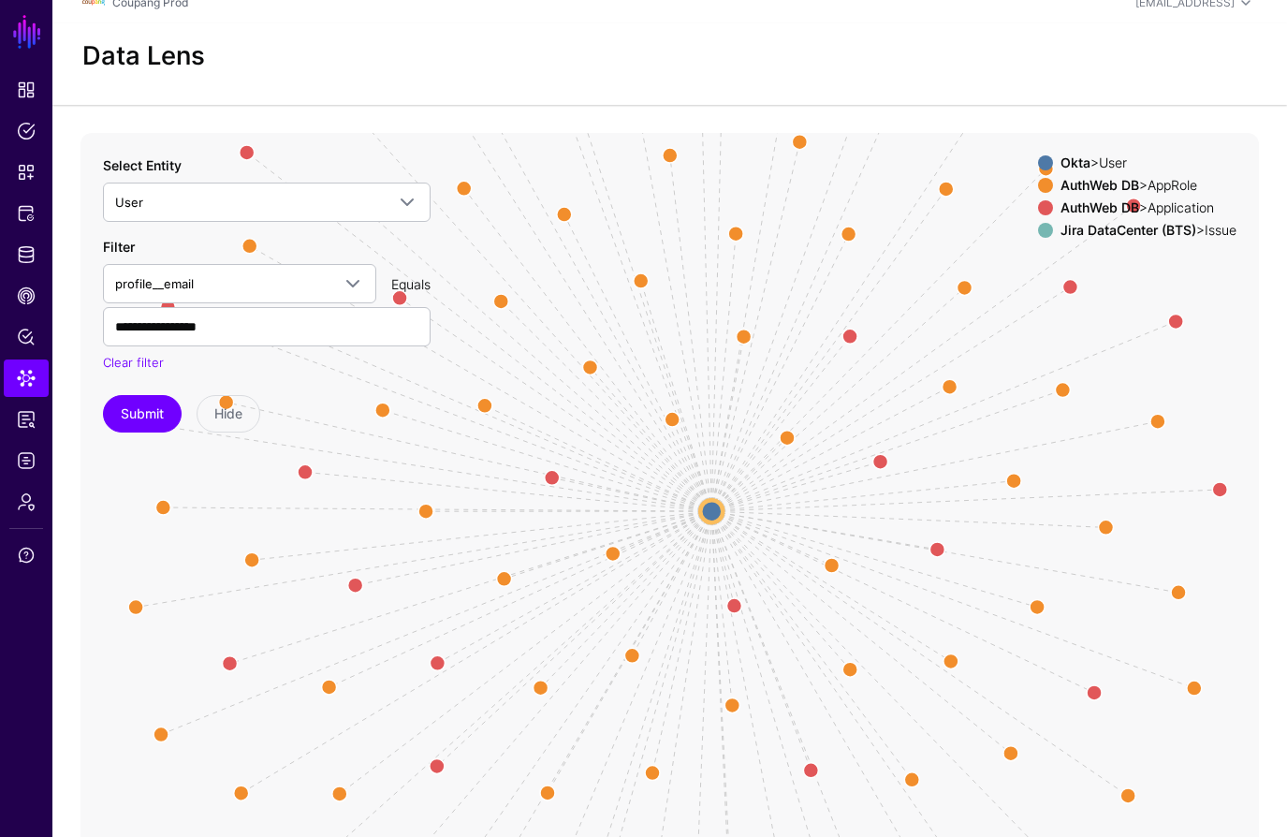
click at [1038, 160] on span at bounding box center [1045, 162] width 15 height 15
click at [1038, 209] on span at bounding box center [1045, 207] width 15 height 15
click at [1038, 226] on span at bounding box center [1045, 230] width 15 height 15
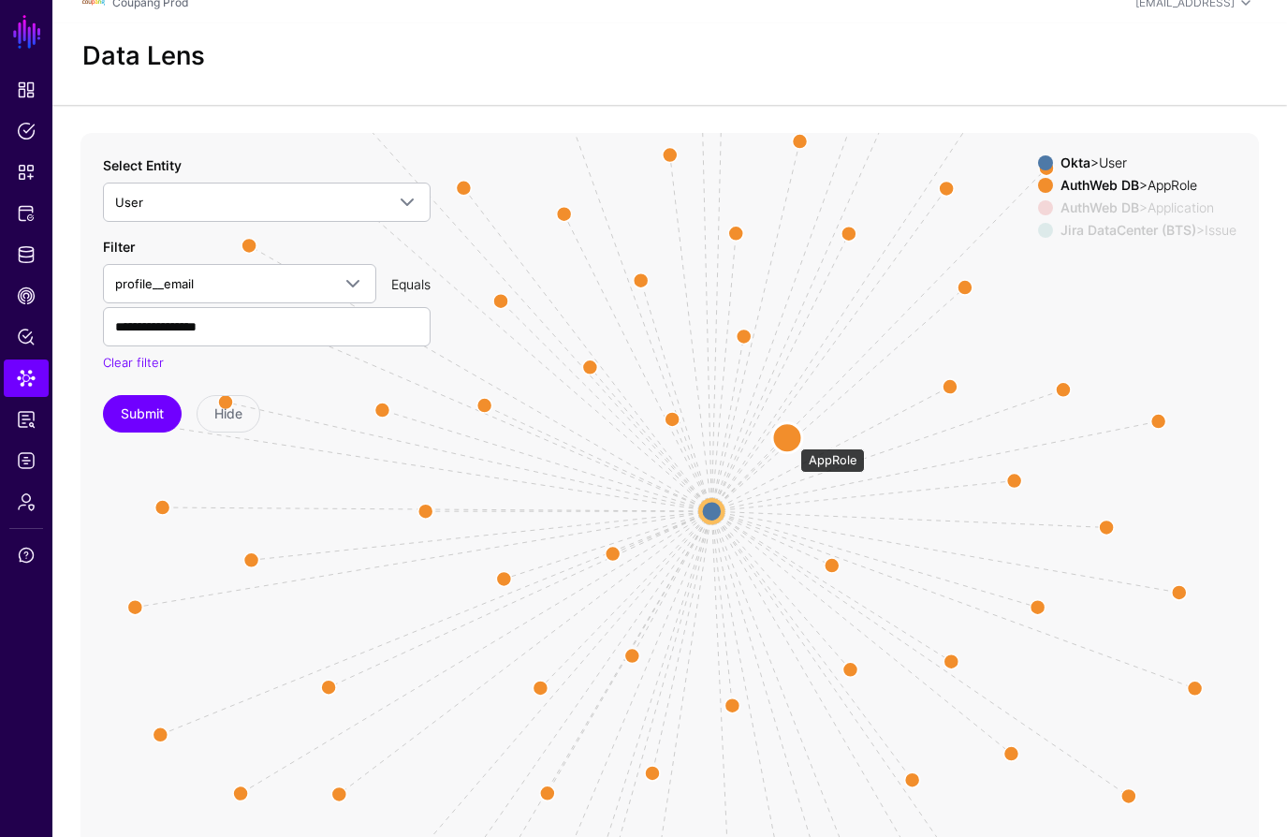
click at [791, 439] on circle at bounding box center [787, 438] width 30 height 30
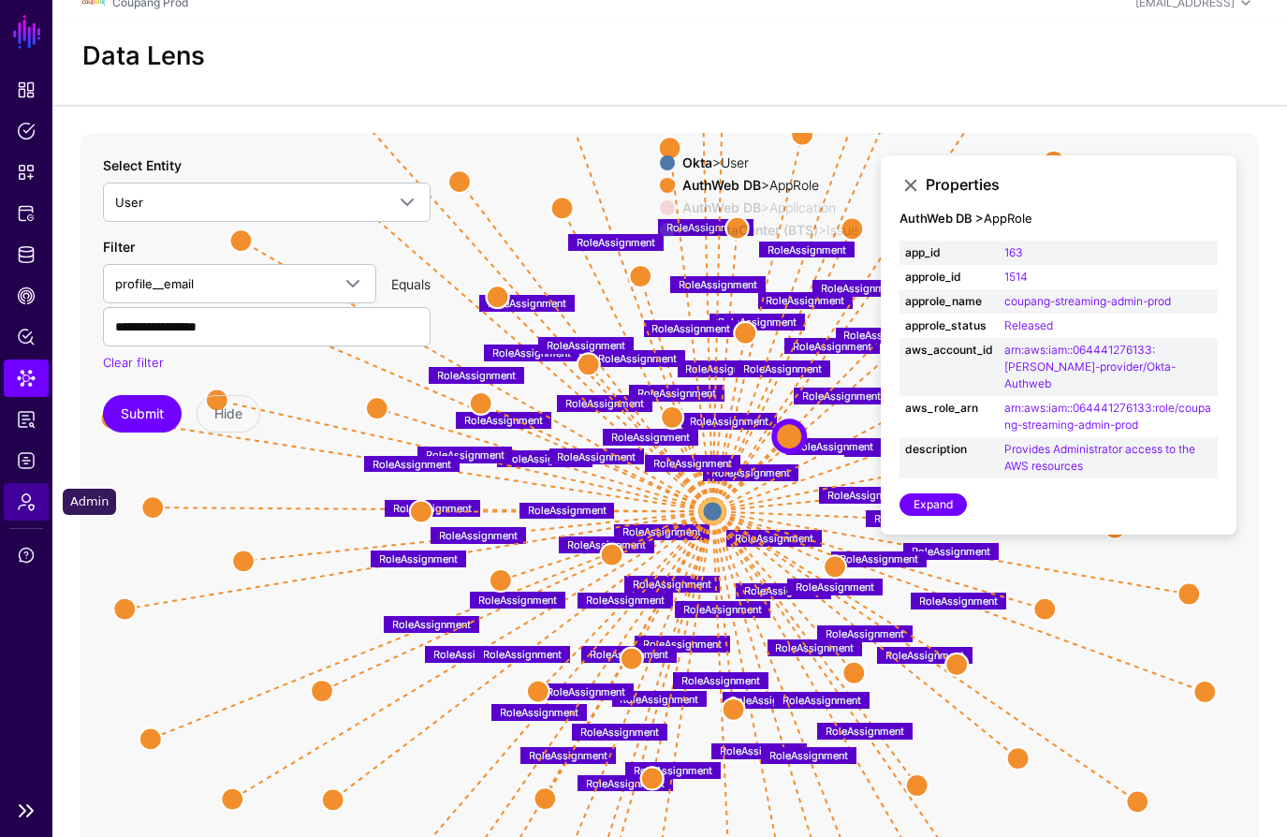
scroll to position [17, 0]
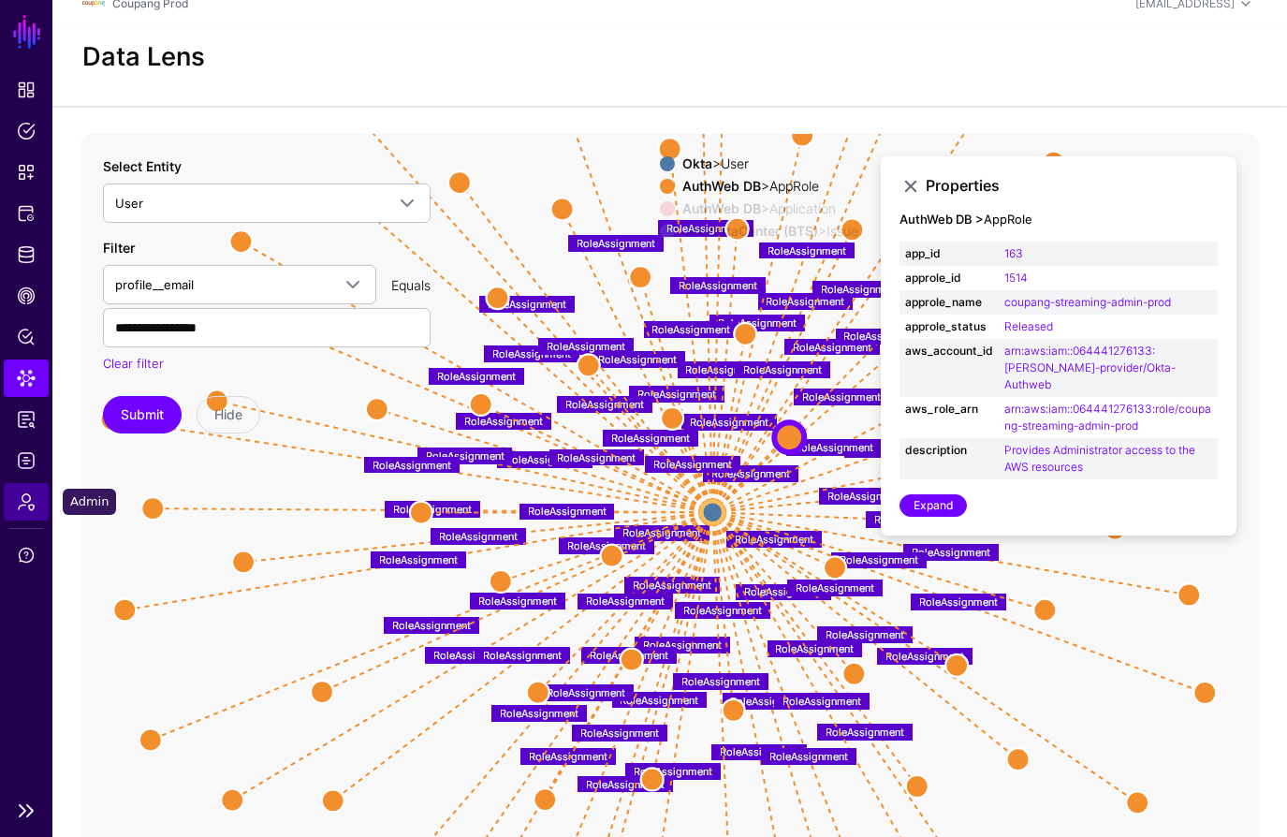
click at [28, 492] on span "Admin" at bounding box center [26, 501] width 19 height 19
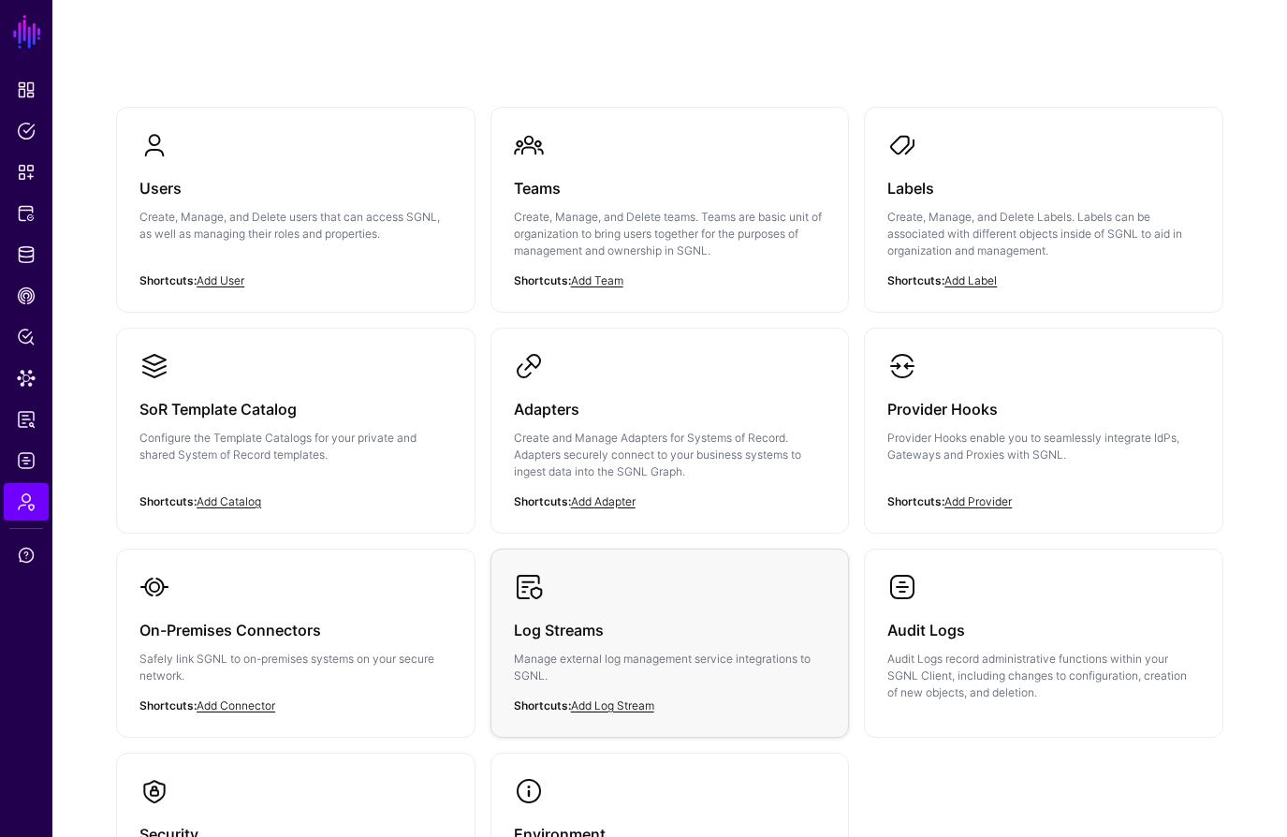
scroll to position [86, 0]
click at [25, 470] on link "Logs" at bounding box center [26, 460] width 45 height 37
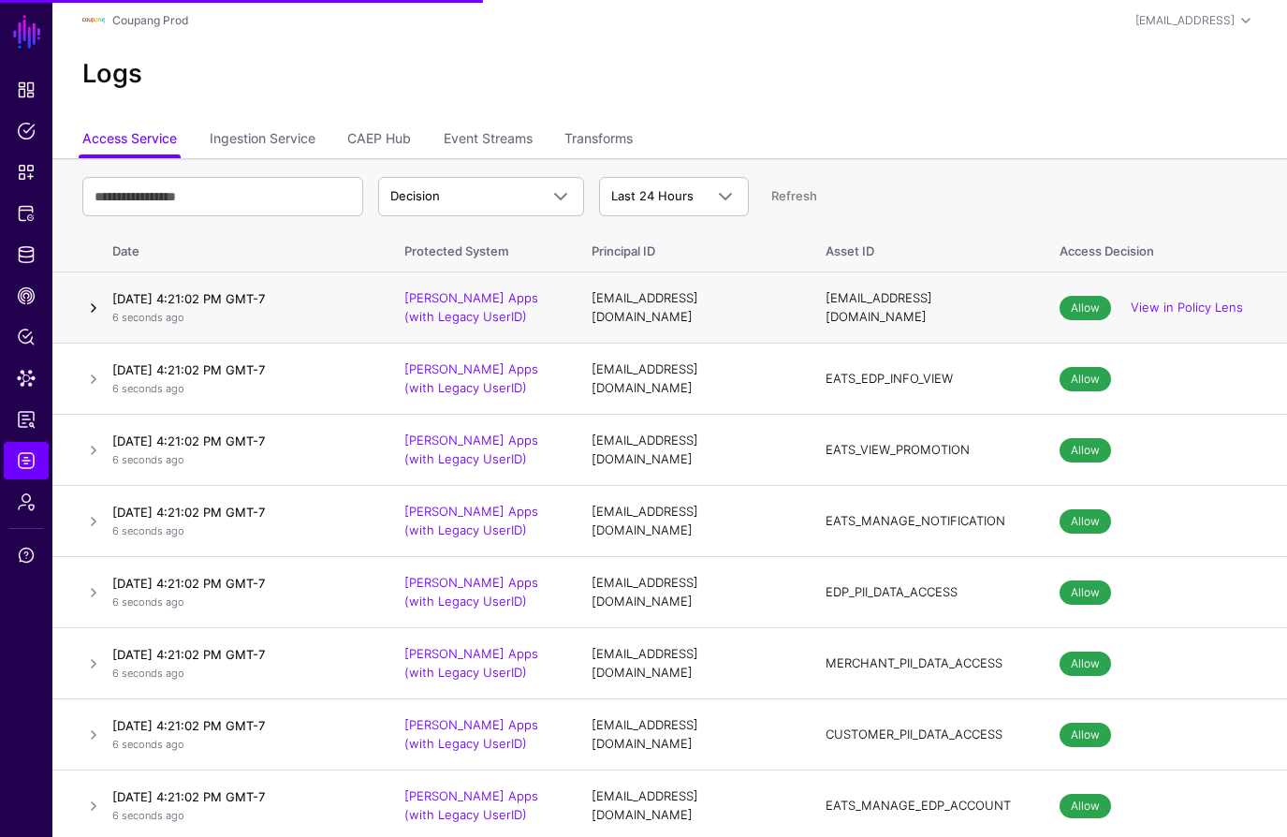
click at [88, 307] on link at bounding box center [93, 308] width 22 height 22
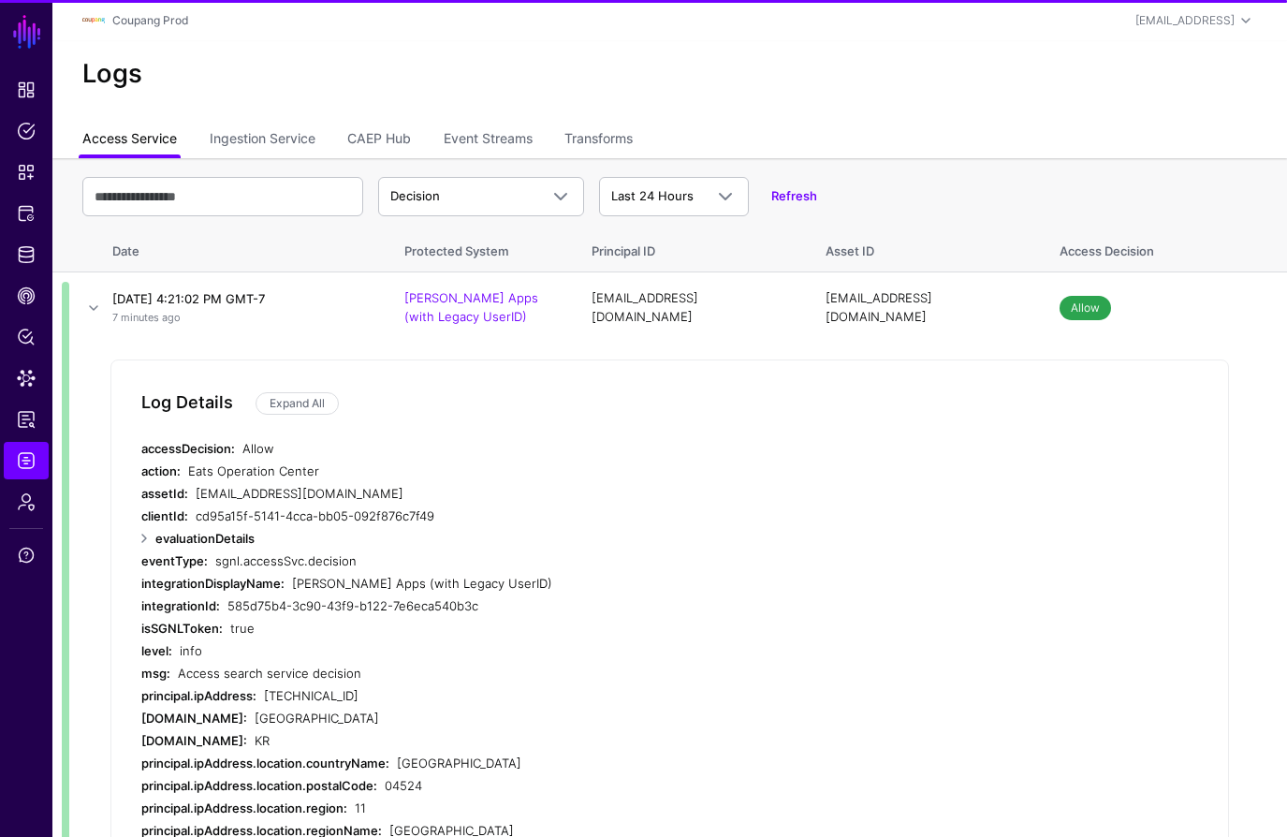
click at [148, 145] on link "Access Service" at bounding box center [129, 141] width 95 height 36
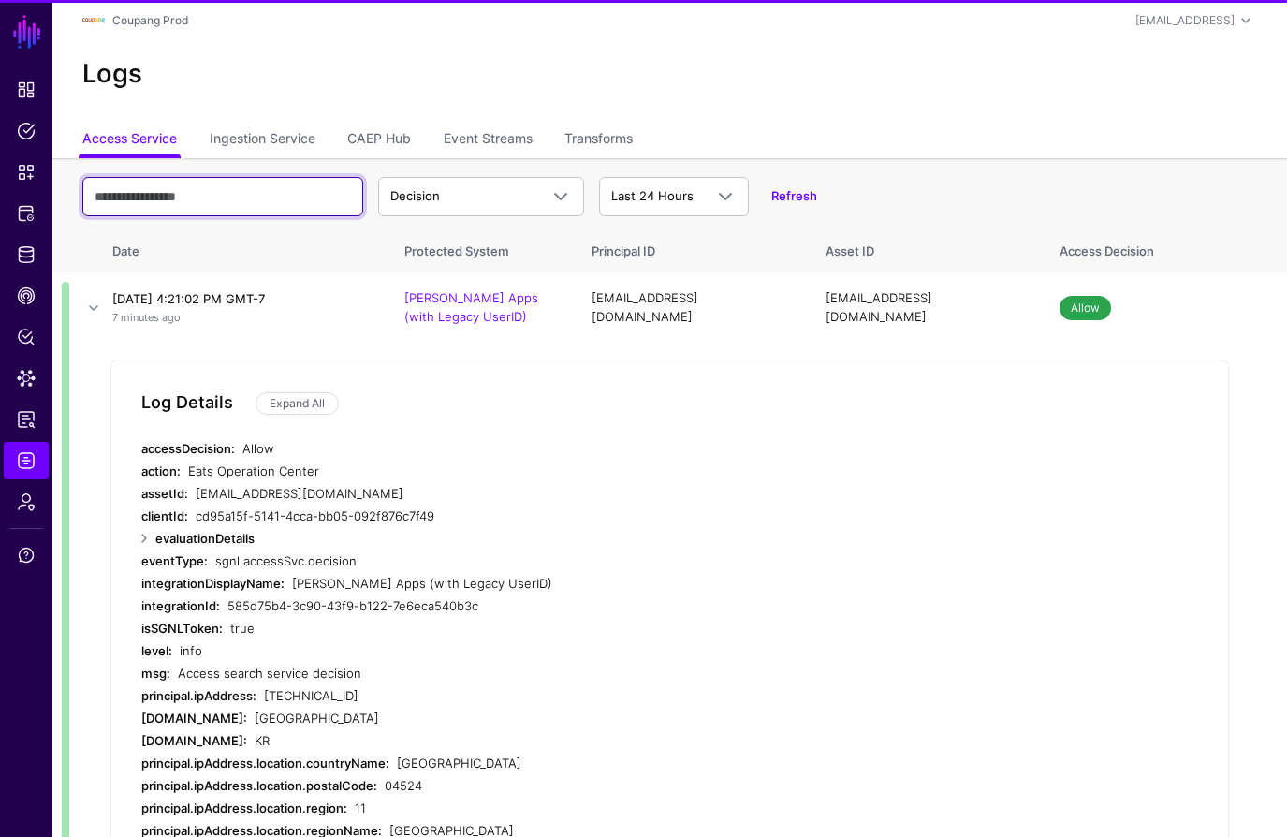
click at [201, 203] on input "text" at bounding box center [222, 196] width 281 height 39
paste input "**********"
type input "**********"
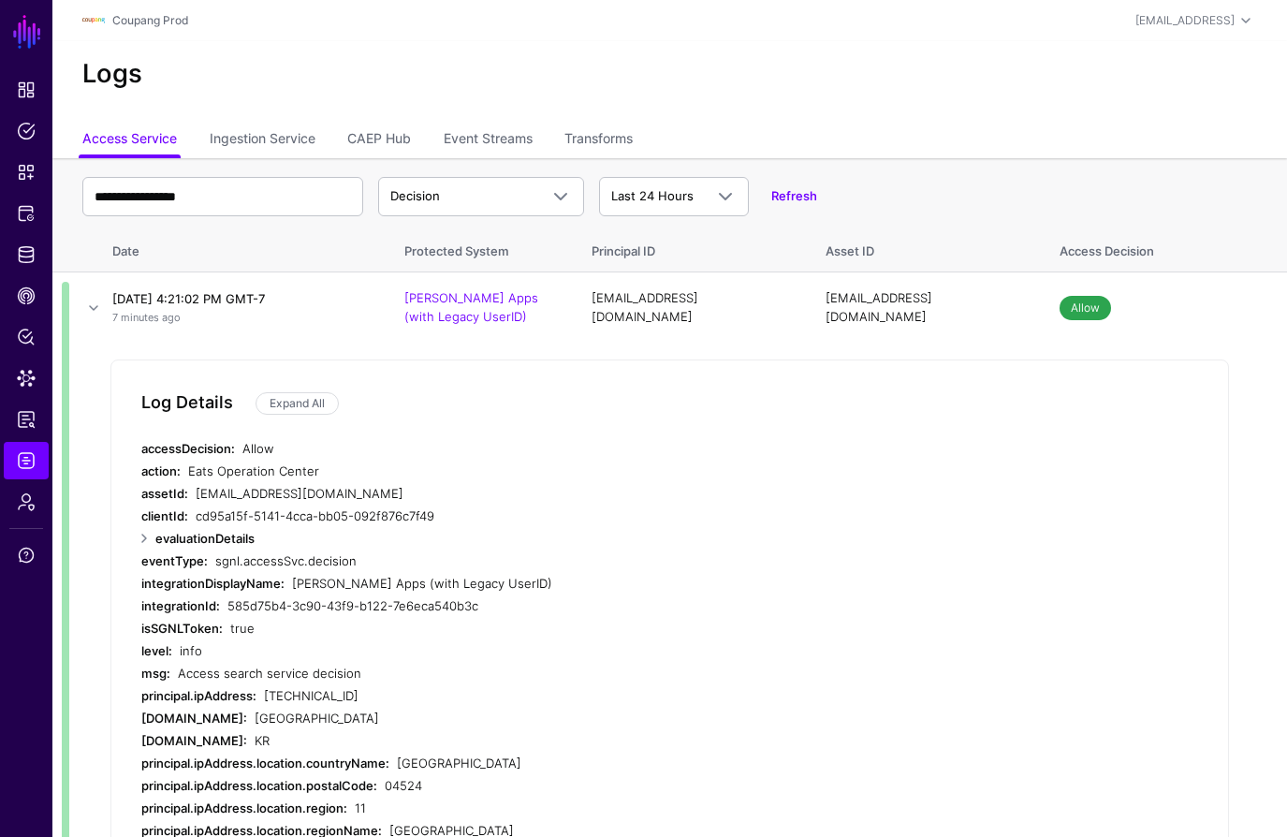
click at [788, 192] on link "Refresh" at bounding box center [794, 195] width 46 height 15
click at [584, 139] on link "Transforms" at bounding box center [598, 141] width 68 height 36
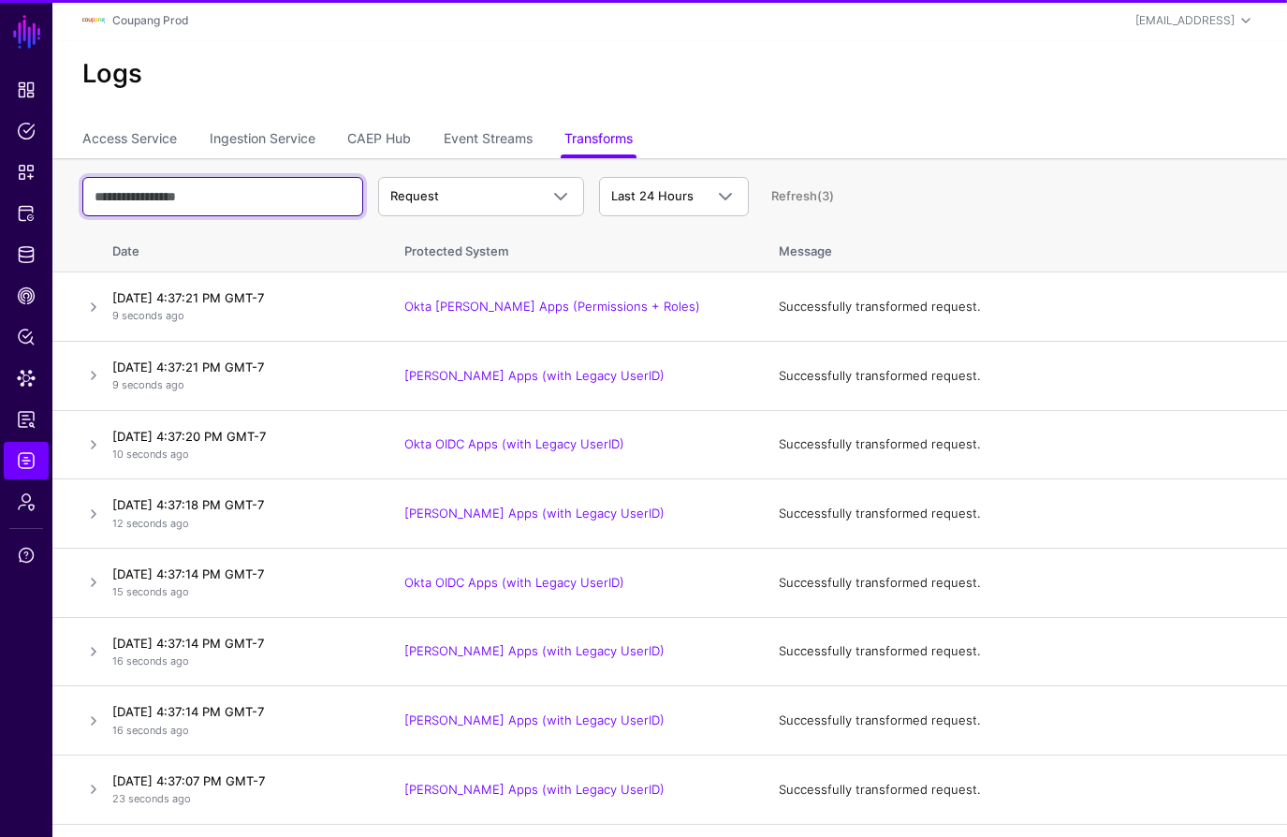
click at [242, 198] on input "text" at bounding box center [222, 196] width 281 height 39
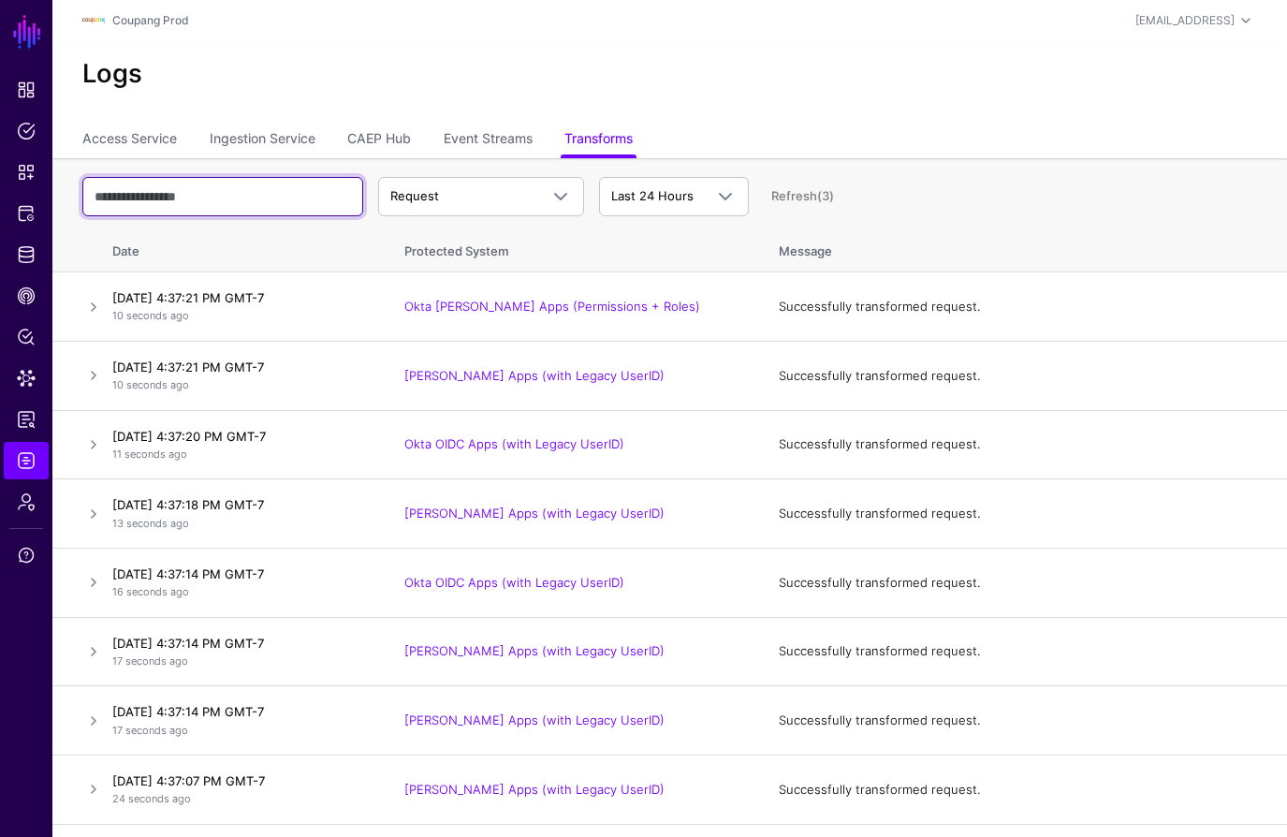
paste input "**********"
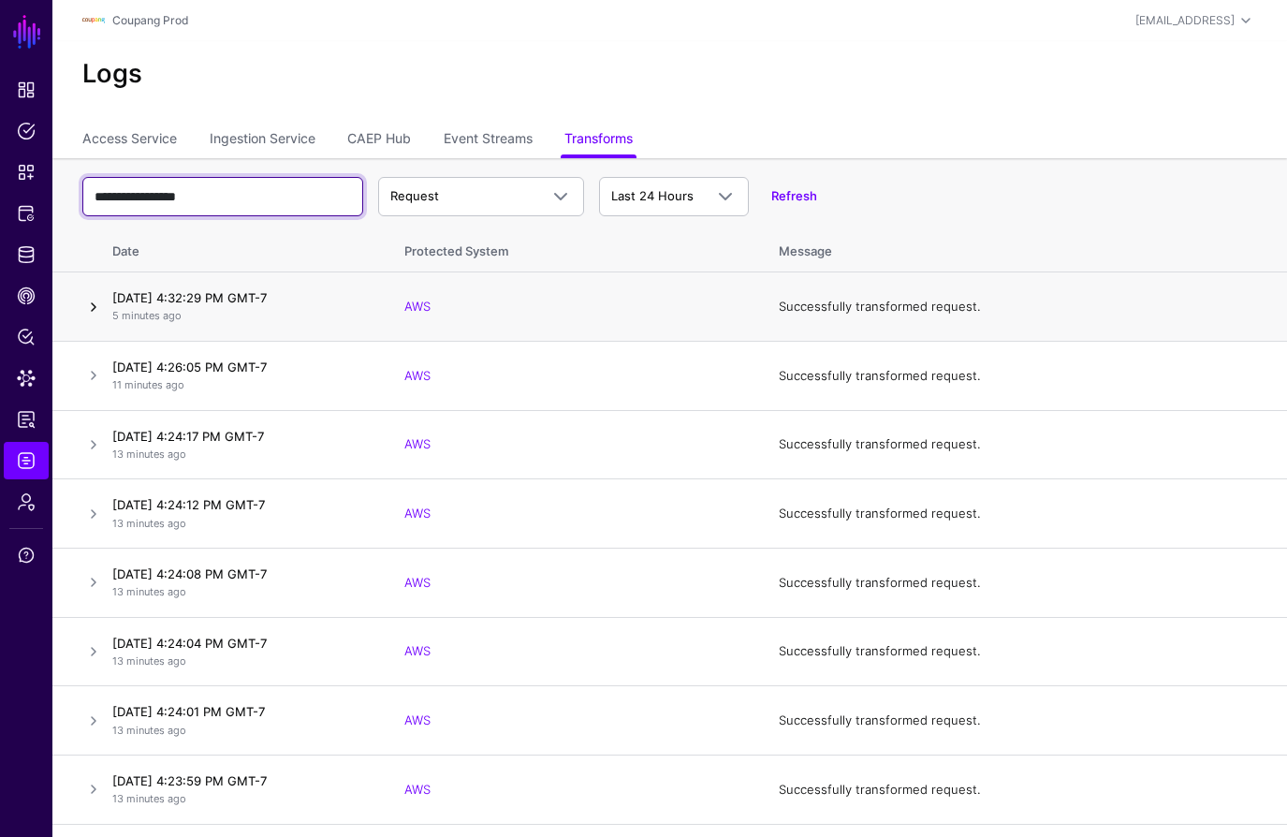
type input "**********"
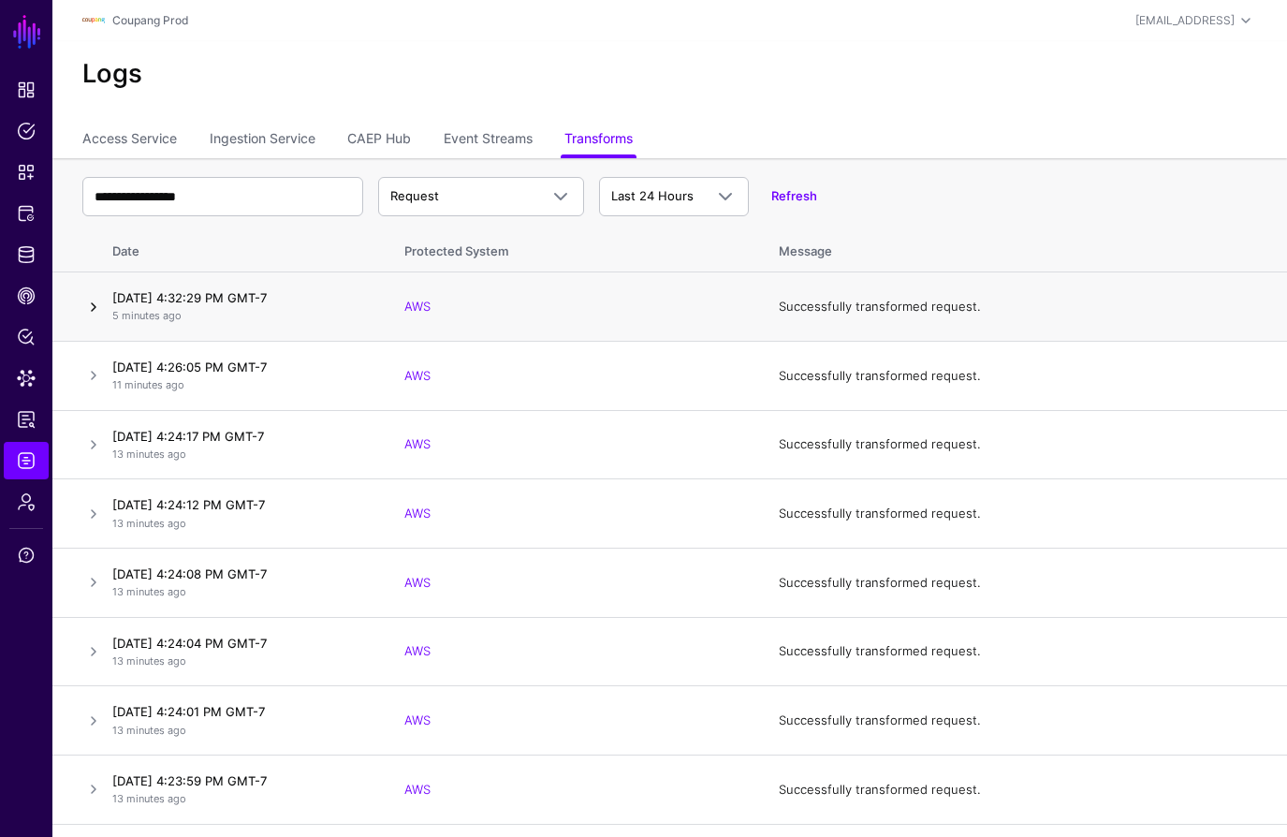
click at [89, 304] on link at bounding box center [93, 307] width 22 height 22
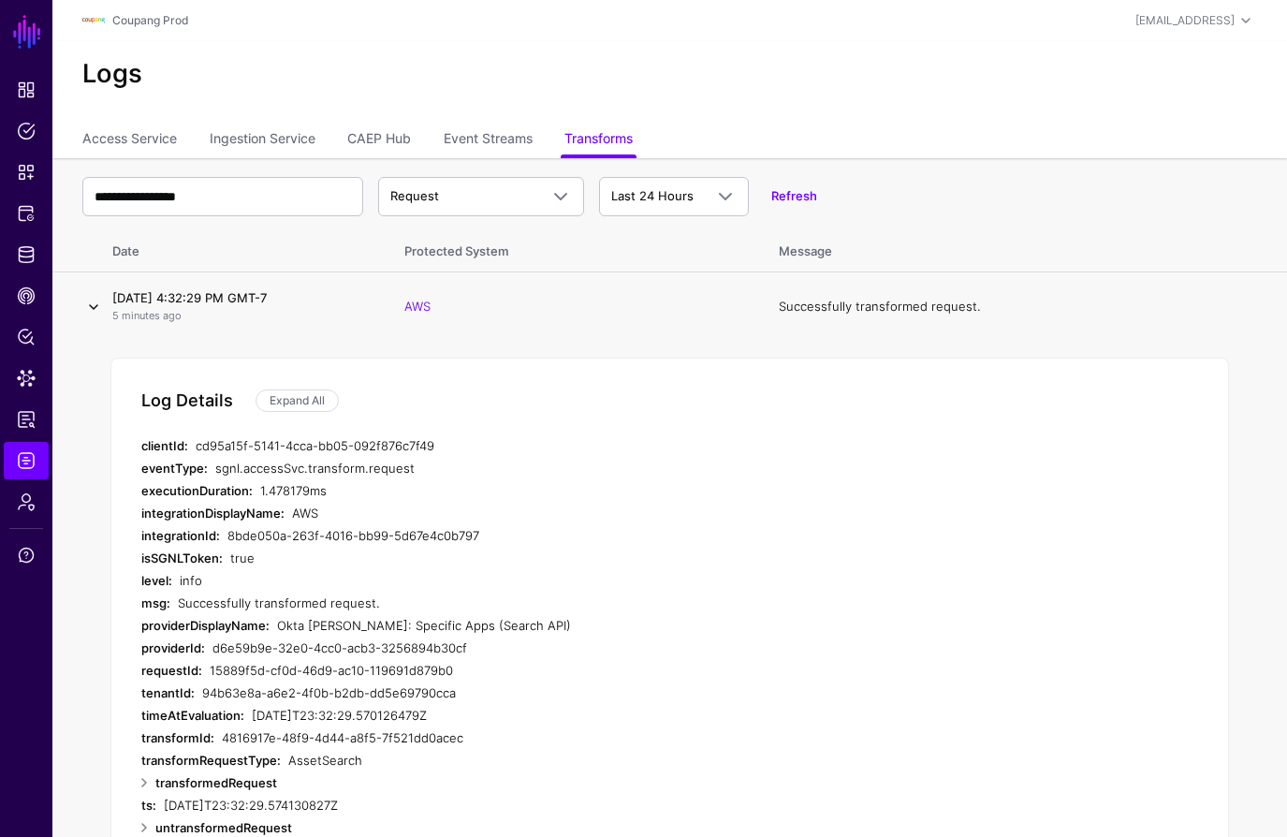
click at [96, 303] on link at bounding box center [93, 307] width 22 height 22
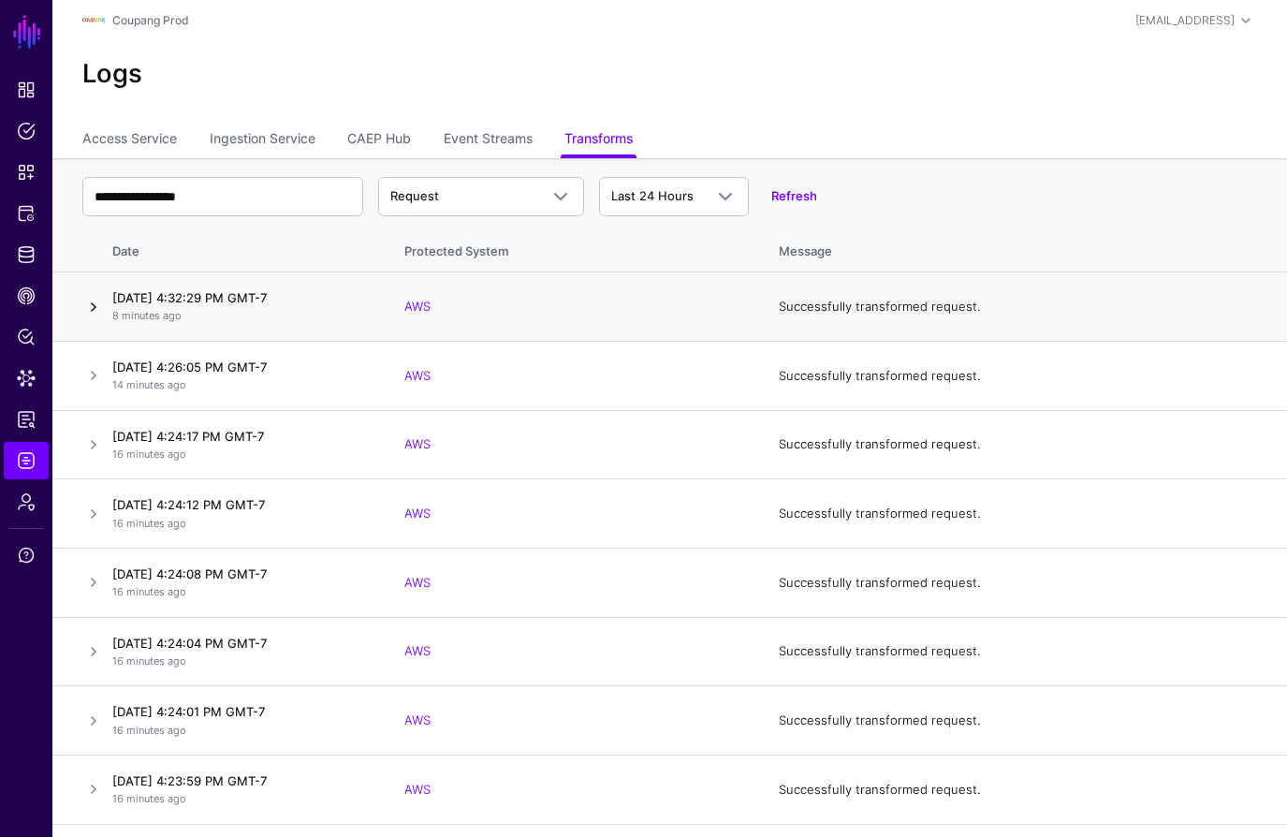
click at [88, 302] on link at bounding box center [93, 307] width 22 height 22
